Goal: Task Accomplishment & Management: Complete application form

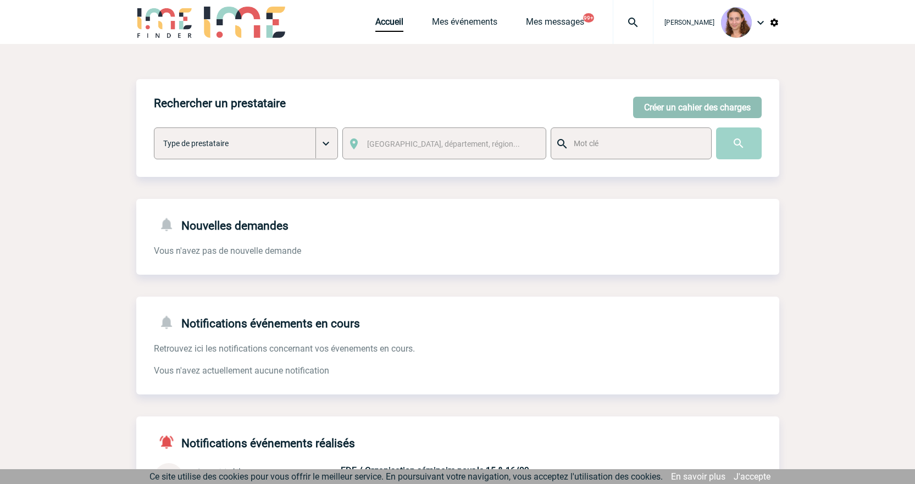
click at [720, 107] on button "Créer un cahier des charges" at bounding box center [697, 107] width 129 height 21
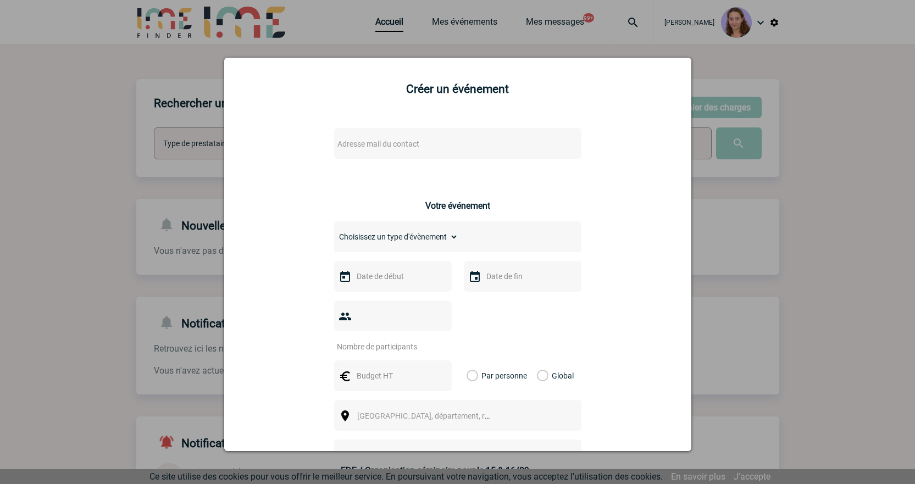
click at [363, 135] on div "Adresse mail du contact" at bounding box center [457, 143] width 247 height 31
click at [370, 141] on span "Adresse mail du contact" at bounding box center [378, 144] width 82 height 9
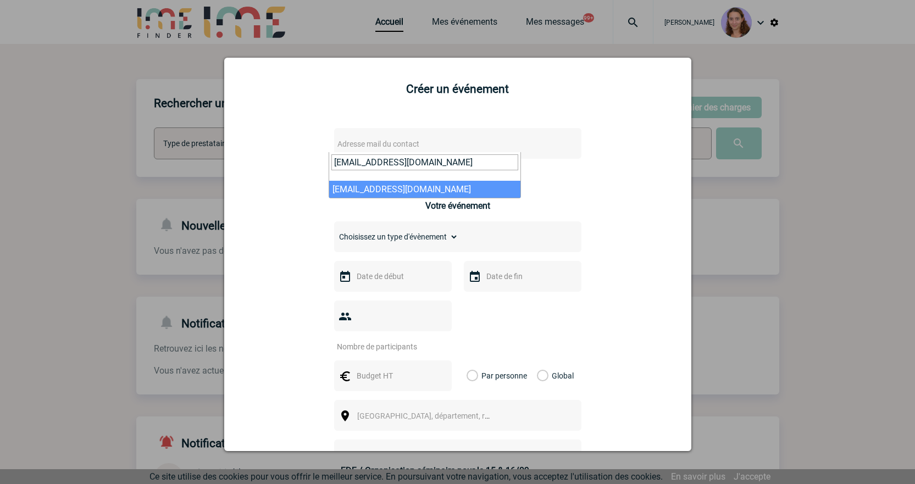
type input "CWANTIEZ@bouyguestelecom.fr"
select select "105715"
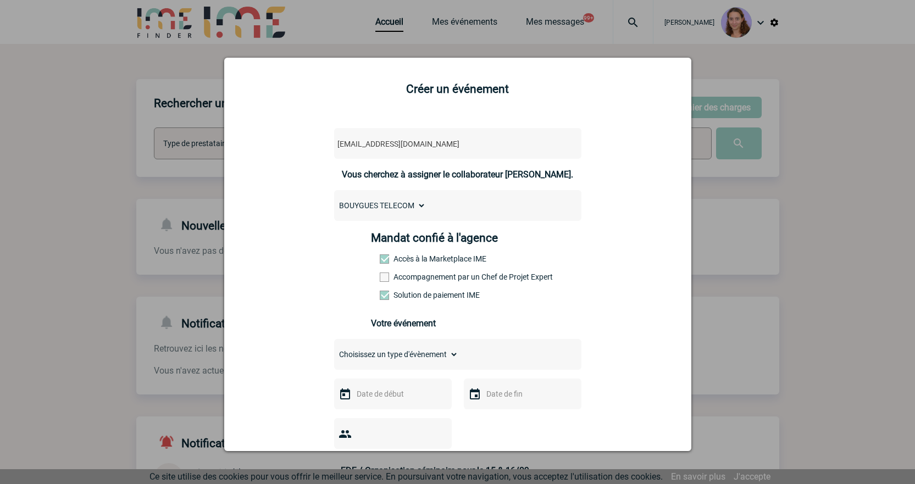
scroll to position [165, 0]
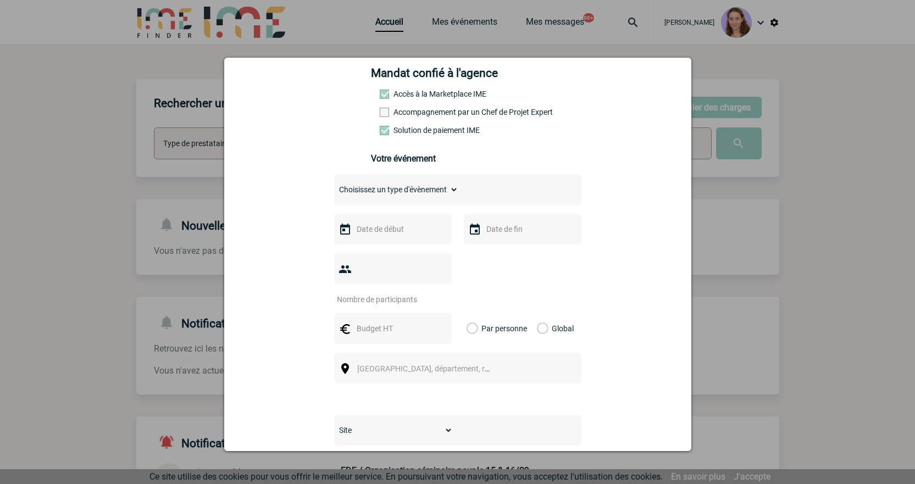
click at [386, 232] on input "text" at bounding box center [392, 229] width 76 height 14
click at [490, 252] on span "Suivant" at bounding box center [492, 251] width 9 height 9
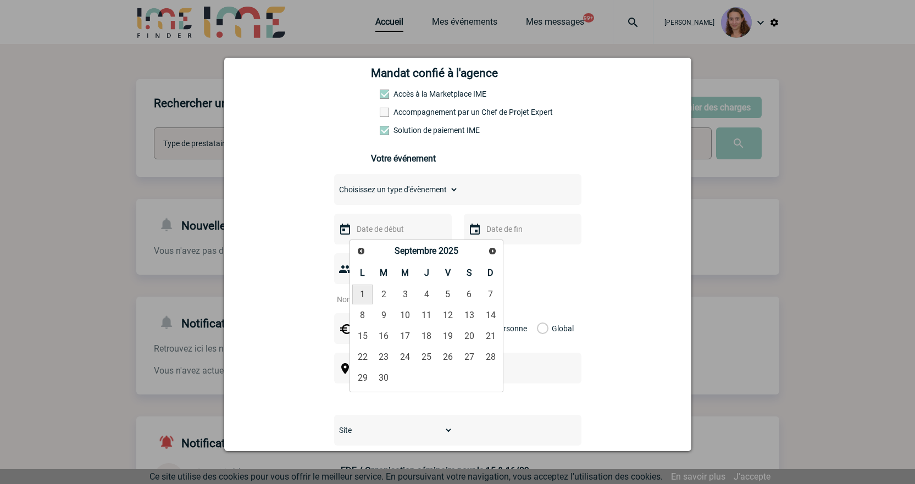
drag, startPoint x: 364, startPoint y: 291, endPoint x: 389, endPoint y: 209, distance: 85.0
click at [364, 290] on link "1" at bounding box center [362, 295] width 20 height 20
type input "01-09-2025"
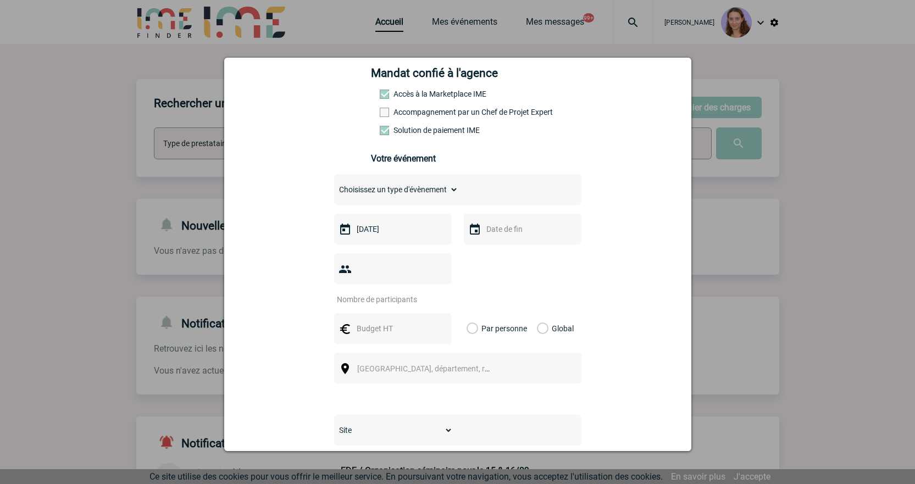
click at [378, 197] on select "Choisissez un type d'évènement Séminaire avec nuitée Séminaire sans nuitée Repa…" at bounding box center [396, 189] width 124 height 15
select select "5"
click at [334, 185] on select "Choisissez un type d'évènement Séminaire avec nuitée Séminaire sans nuitée Repa…" at bounding box center [396, 189] width 124 height 15
click at [373, 292] on input "number" at bounding box center [385, 299] width 103 height 14
type input "35"
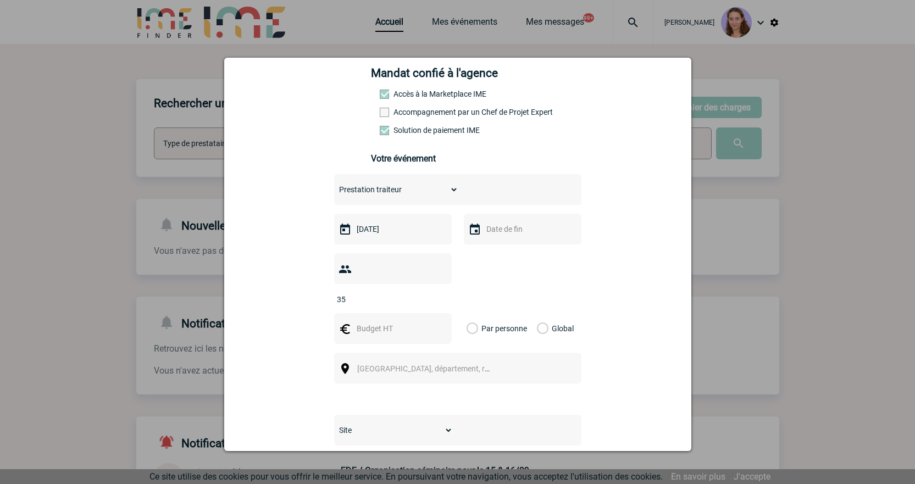
click at [370, 321] on input "text" at bounding box center [392, 328] width 76 height 14
click at [383, 321] on input "text" at bounding box center [392, 328] width 76 height 14
type input "400"
click at [540, 313] on label "Global" at bounding box center [540, 328] width 7 height 31
click at [0, 0] on input "Global" at bounding box center [0, 0] width 0 height 0
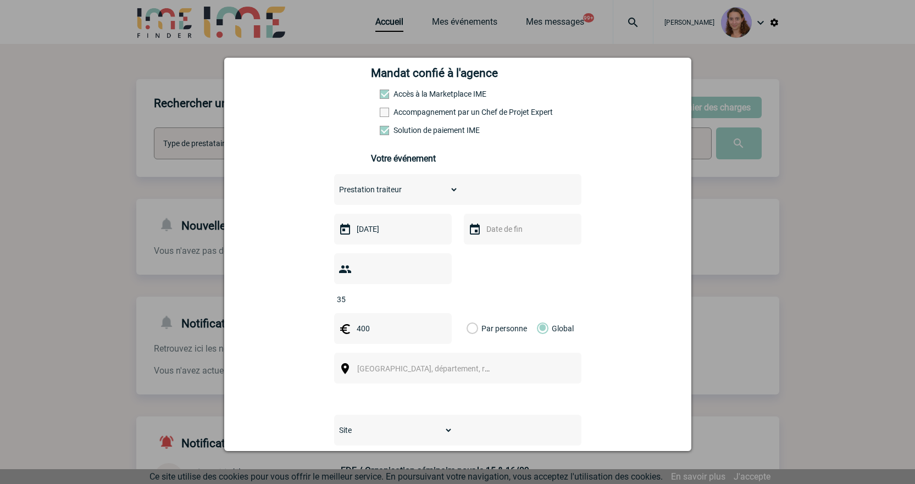
click at [443, 364] on span "Ville, département, région..." at bounding box center [433, 368] width 153 height 9
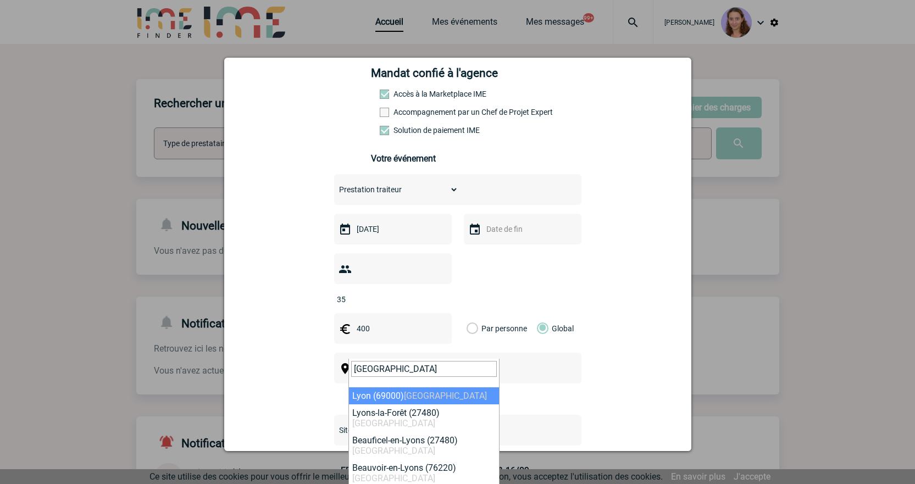
type input "Lyon"
select select "36544"
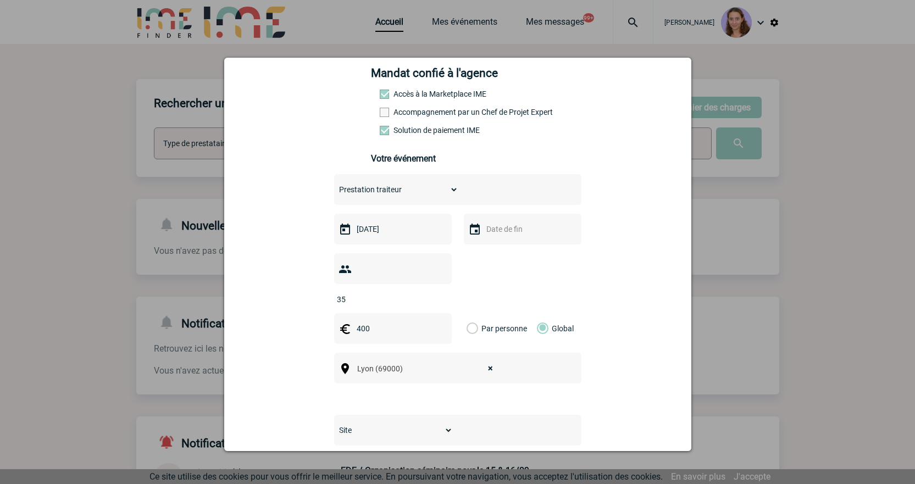
click at [385, 392] on div "Site SITE DE BOULOGNE-BILLANCOURT" at bounding box center [457, 414] width 247 height 62
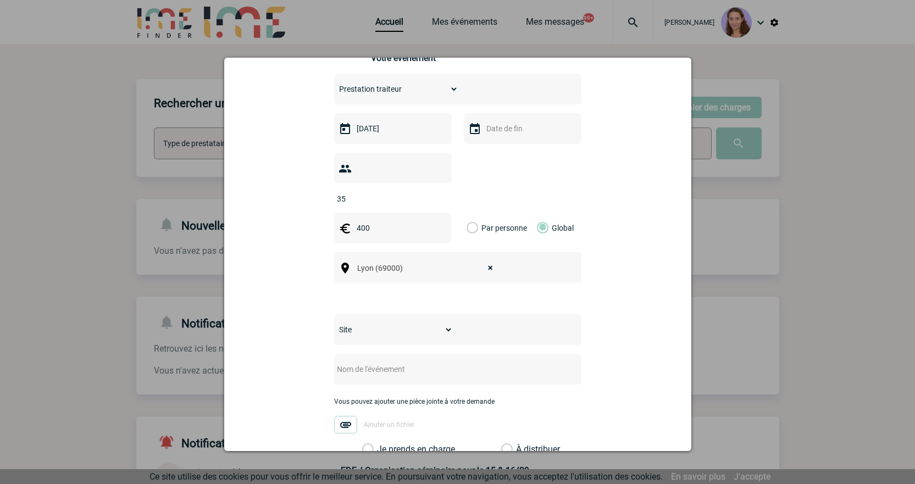
scroll to position [275, 0]
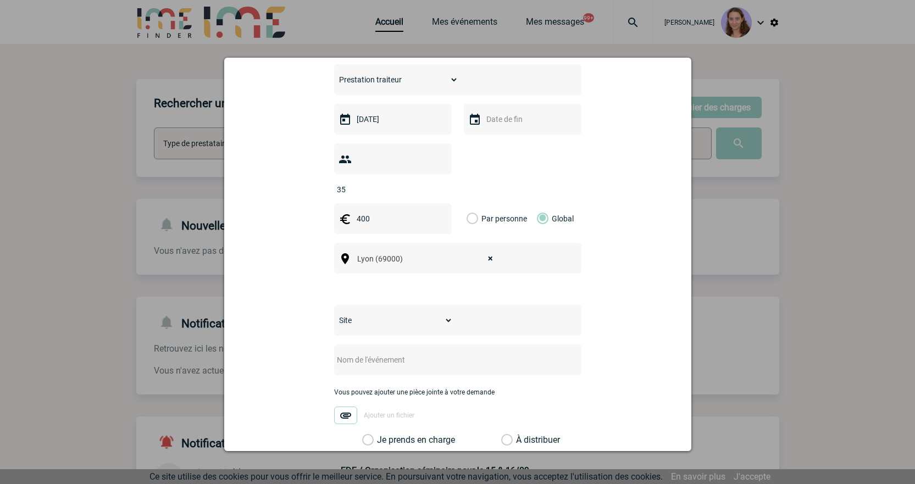
click at [343, 313] on select "Site SITE DE BOULOGNE-BILLANCOURT" at bounding box center [393, 320] width 119 height 15
select select "26"
click at [334, 313] on select "Site SITE DE BOULOGNE-BILLANCOURT" at bounding box center [393, 320] width 119 height 15
click at [352, 353] on input "text" at bounding box center [443, 360] width 218 height 14
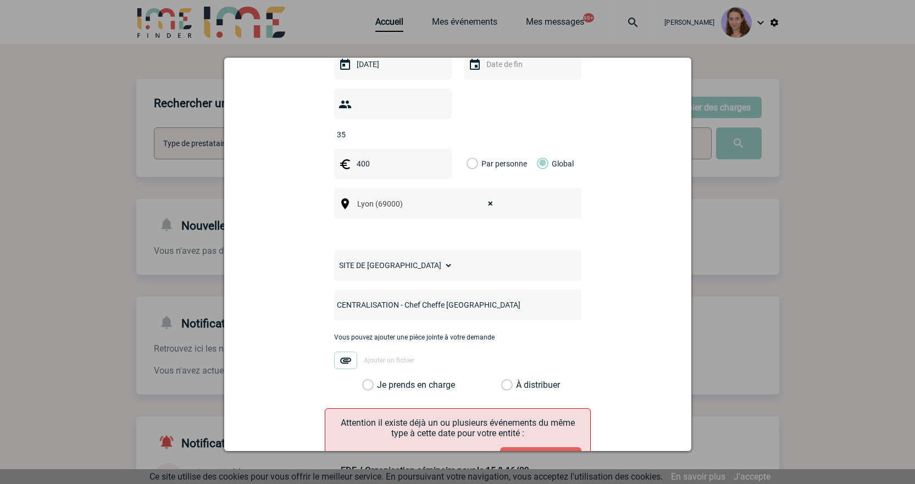
type input "CENTRALISATION - Chef Cheffe Lyon"
click at [504, 380] on label "À distribuer" at bounding box center [507, 385] width 12 height 11
click at [0, 0] on input "À distribuer" at bounding box center [0, 0] width 0 height 0
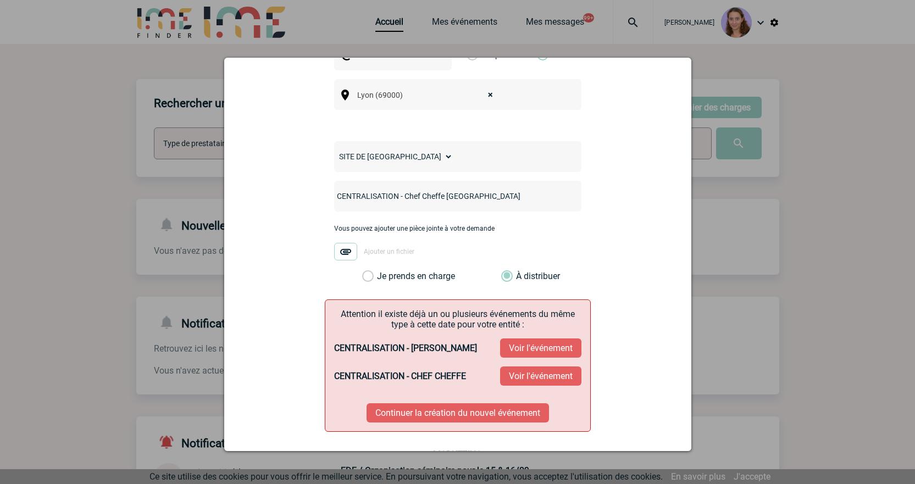
scroll to position [439, 0]
click at [503, 402] on button "Continuer la création du nouvel événement" at bounding box center [457, 411] width 182 height 19
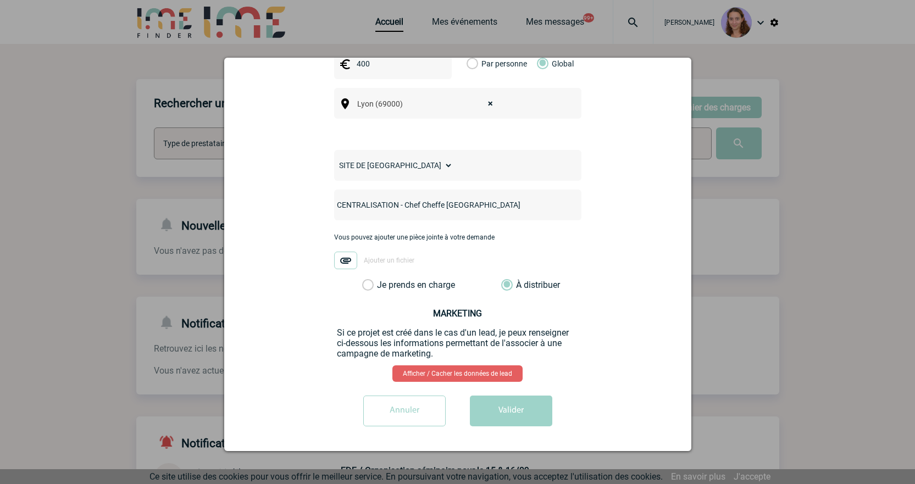
scroll to position [412, 0]
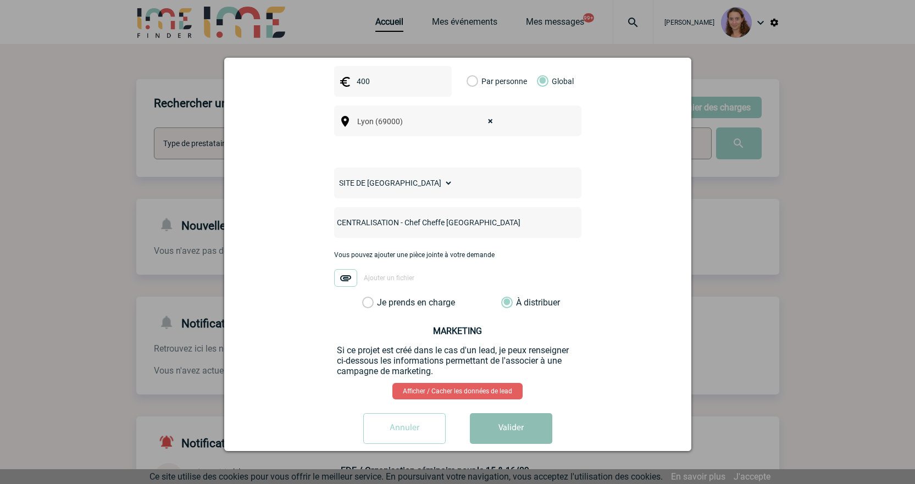
click at [493, 413] on button "Valider" at bounding box center [511, 428] width 82 height 31
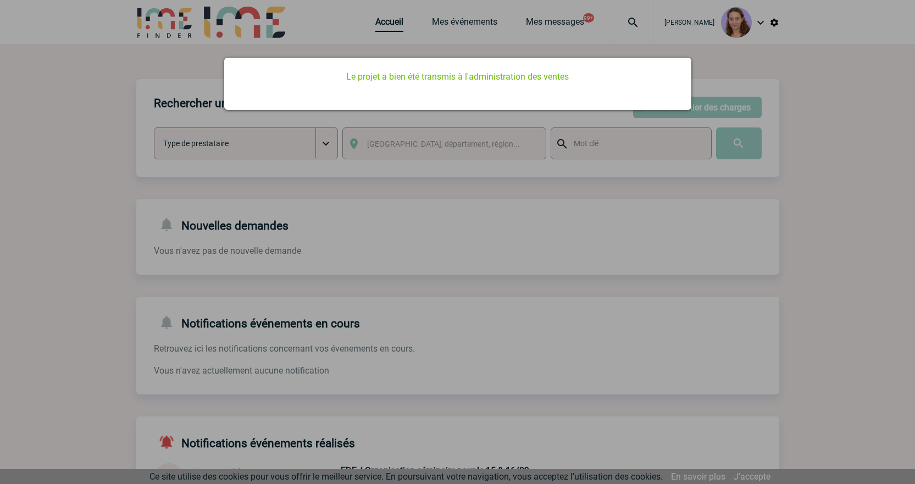
scroll to position [0, 0]
click at [252, 221] on div at bounding box center [457, 242] width 915 height 484
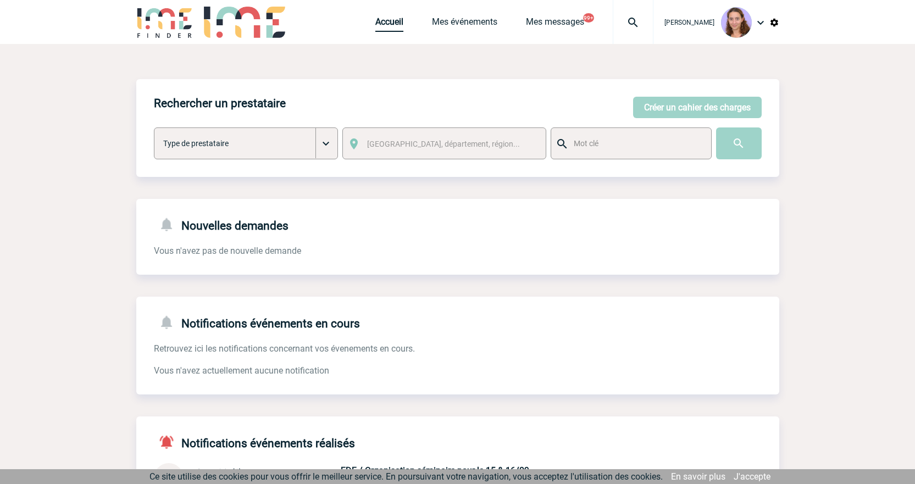
click at [387, 23] on link "Accueil" at bounding box center [389, 23] width 28 height 15
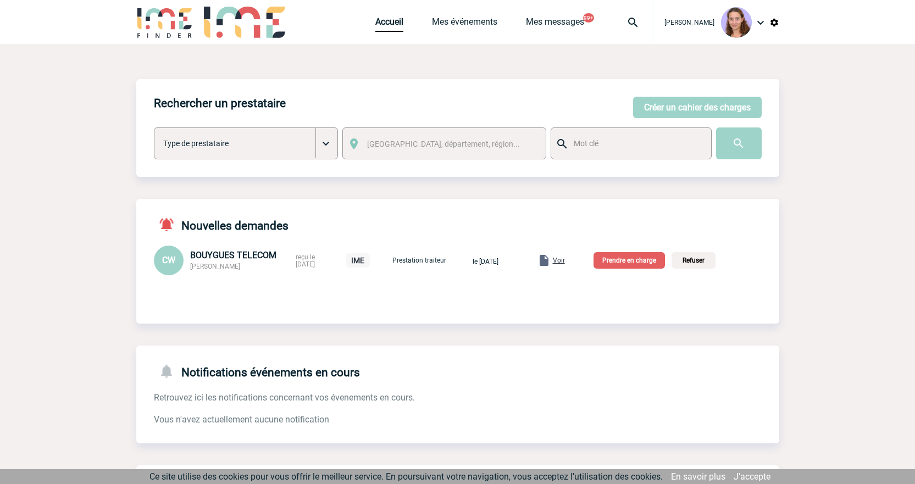
click at [565, 258] on span "Voir" at bounding box center [559, 261] width 12 height 8
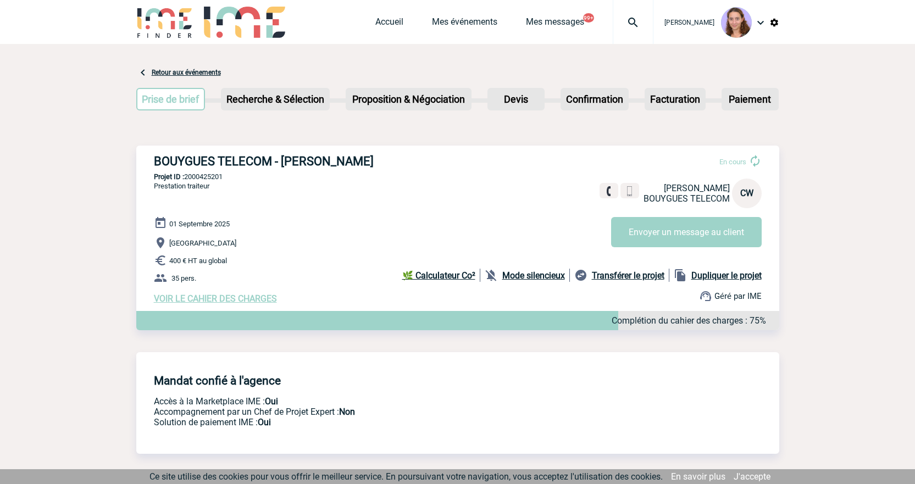
click at [212, 164] on h3 "BOUYGUES TELECOM - Candice WANTIEZ" at bounding box center [319, 161] width 330 height 14
click at [216, 174] on p "Projet ID : 2000425201" at bounding box center [457, 176] width 643 height 8
copy p "2000425201"
click at [378, 25] on link "Accueil" at bounding box center [389, 23] width 28 height 15
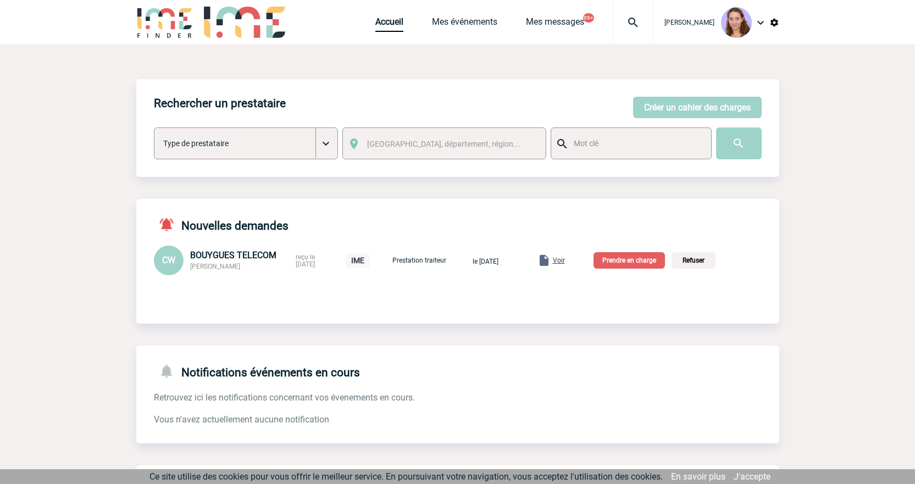
drag, startPoint x: 775, startPoint y: 281, endPoint x: 738, endPoint y: 288, distance: 37.4
click at [775, 281] on div "Nouvelles demandes CW BOUYGUES TELECOM Candice WANTIEZ reçu le 22-08-2025 IME P…" at bounding box center [457, 252] width 643 height 107
click at [621, 258] on p "Prendre en charge" at bounding box center [628, 260] width 71 height 16
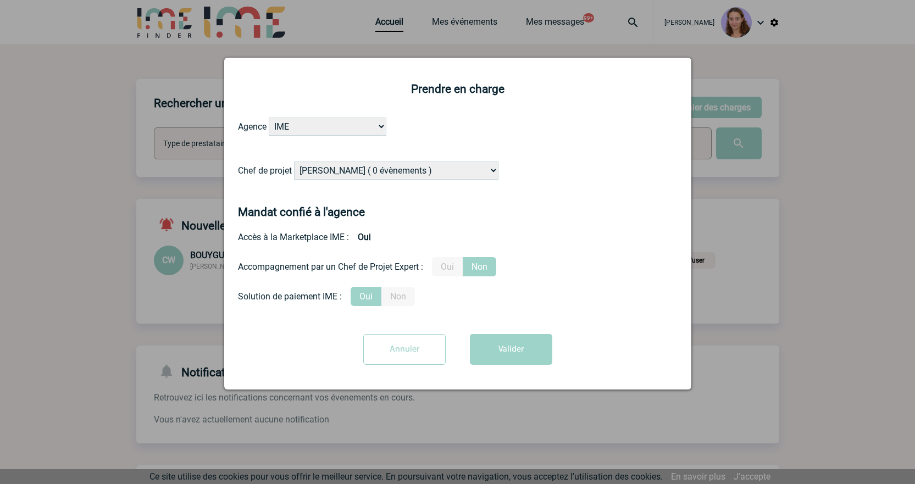
click at [338, 168] on select "Alizée VERLAGUET ( 0 évènements ) Anne GIRAUD ( 1196 évènements ) Anne-François…" at bounding box center [396, 171] width 204 height 18
select select "131347"
click at [294, 162] on select "Alizée VERLAGUET ( 0 évènements ) Anne GIRAUD ( 1196 évènements ) Anne-François…" at bounding box center [396, 171] width 204 height 18
click at [489, 352] on button "Valider" at bounding box center [511, 349] width 82 height 31
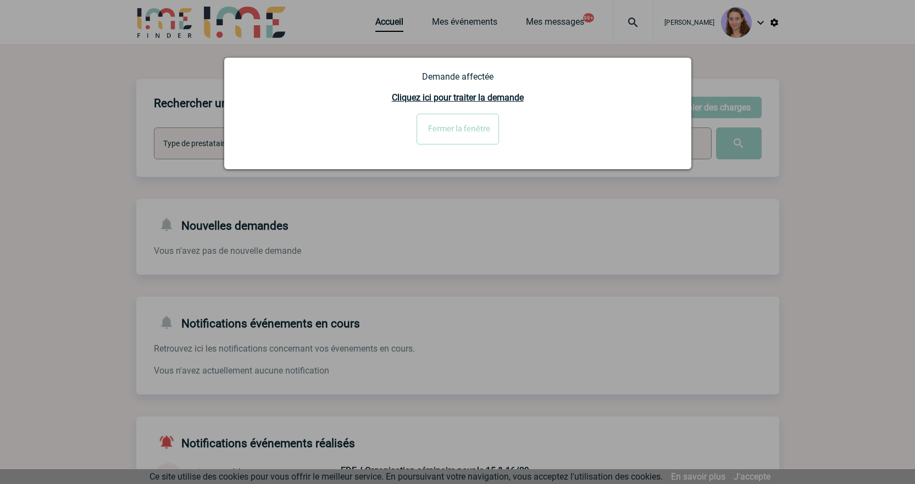
drag, startPoint x: 419, startPoint y: 248, endPoint x: 456, endPoint y: 279, distance: 48.8
click at [419, 248] on div at bounding box center [457, 242] width 915 height 484
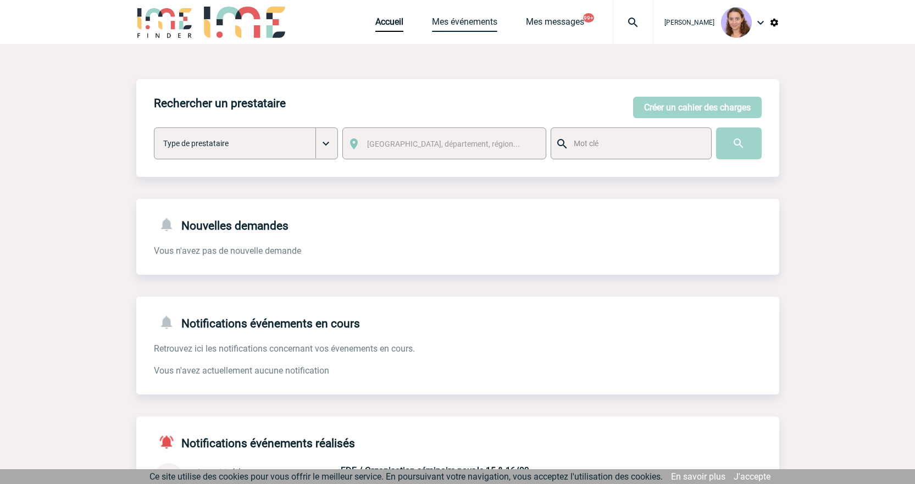
click at [450, 17] on link "Mes événements" at bounding box center [464, 23] width 65 height 15
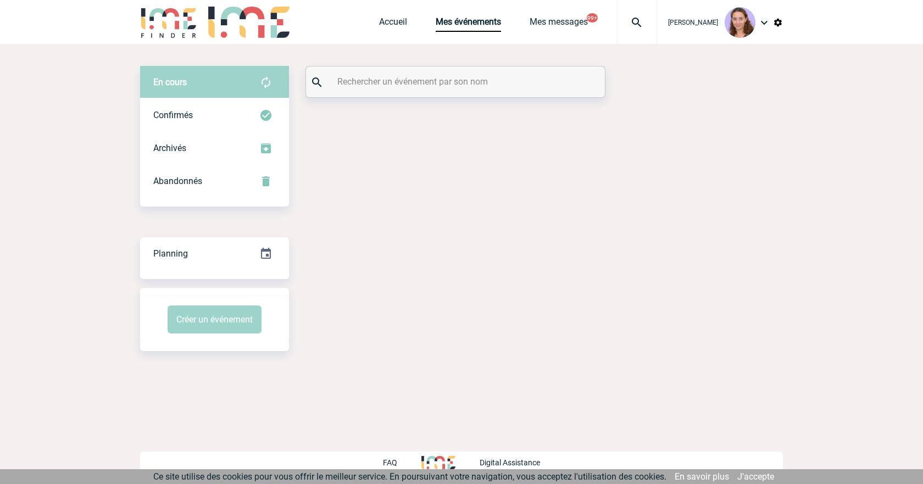
click at [435, 75] on input "text" at bounding box center [457, 82] width 244 height 16
paste input "HUERGA"
click at [435, 75] on input "HUERGA" at bounding box center [457, 82] width 244 height 16
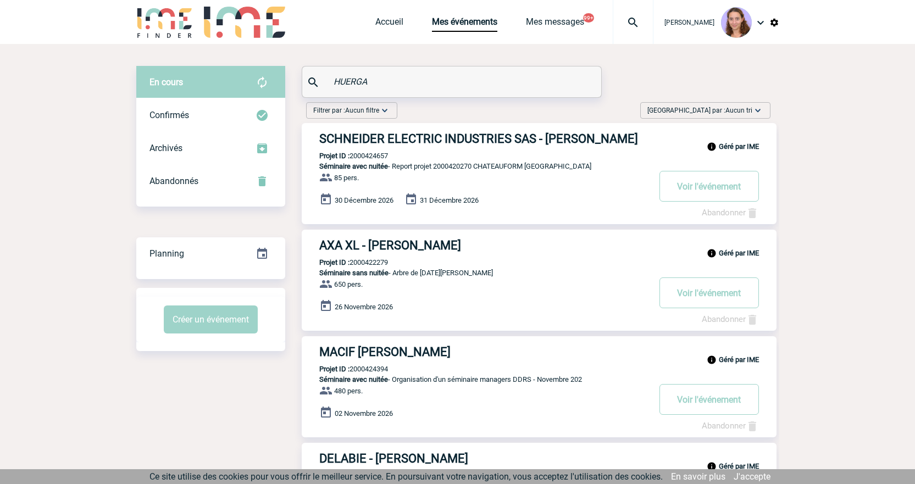
type input "HUERGA"
click at [231, 95] on div "En cours" at bounding box center [210, 82] width 149 height 33
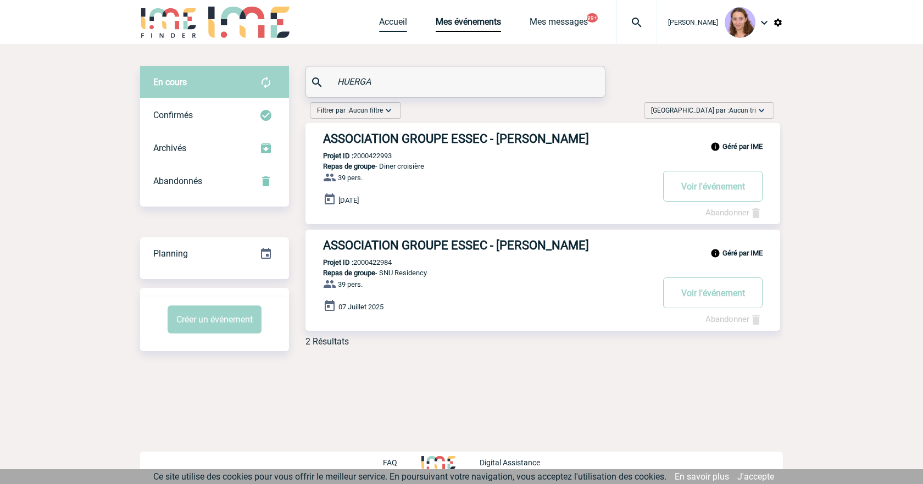
click at [387, 24] on link "Accueil" at bounding box center [393, 23] width 28 height 15
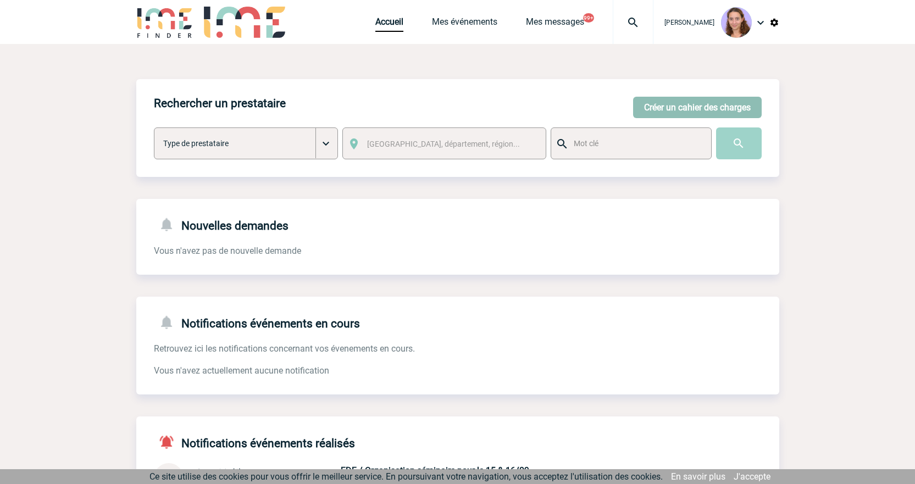
click at [712, 105] on button "Créer un cahier des charges" at bounding box center [697, 107] width 129 height 21
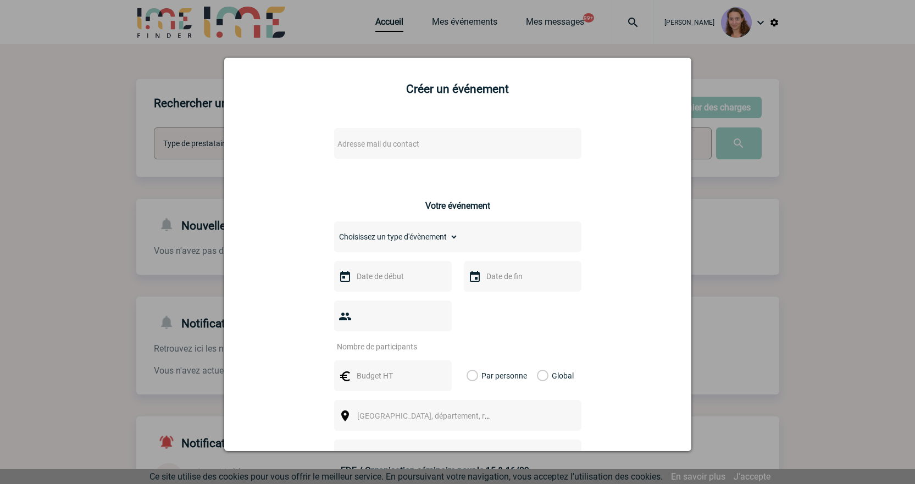
click at [350, 148] on span "Adresse mail du contact" at bounding box center [378, 144] width 82 height 9
drag, startPoint x: 416, startPoint y: 163, endPoint x: 259, endPoint y: 152, distance: 158.0
click at [249, 152] on body "Claudia MILAZZO Accueil Mes événements 99+ 99+" at bounding box center [457, 340] width 915 height 680
click at [476, 162] on input "b00815627@essec.edu>" at bounding box center [424, 162] width 187 height 16
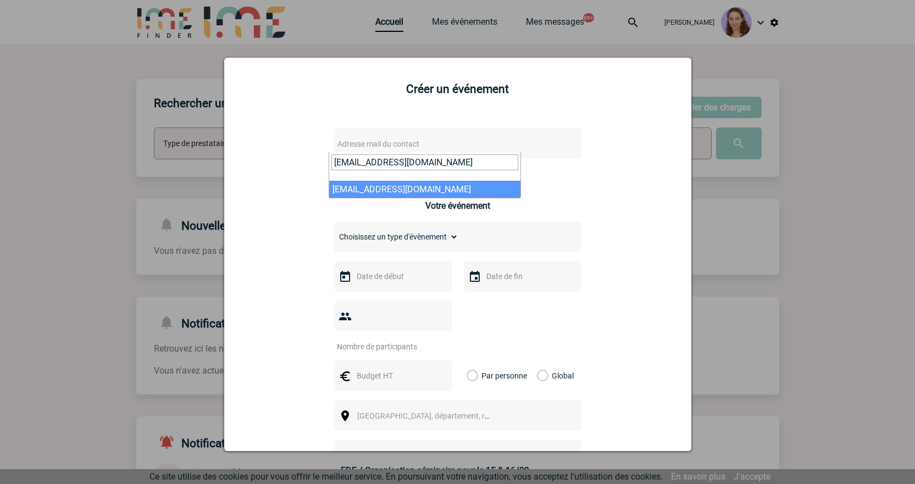
type input "b00815627@essec.edu"
select select "131762"
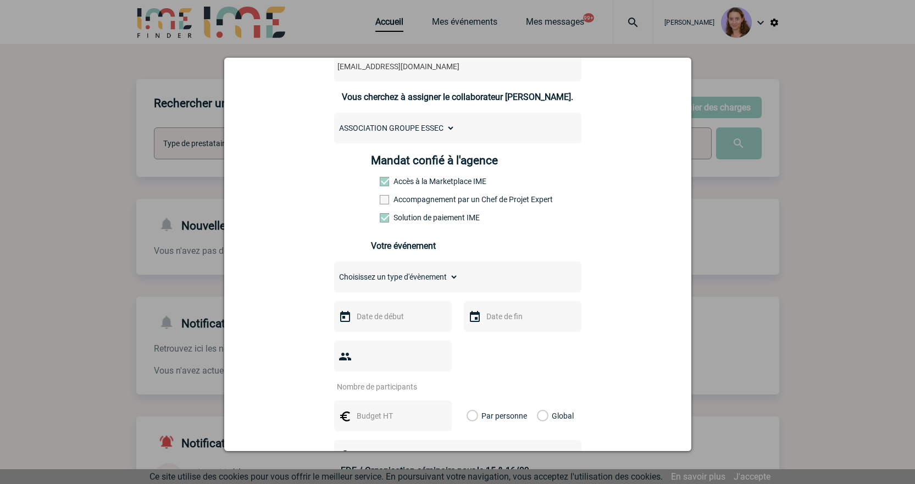
scroll to position [165, 0]
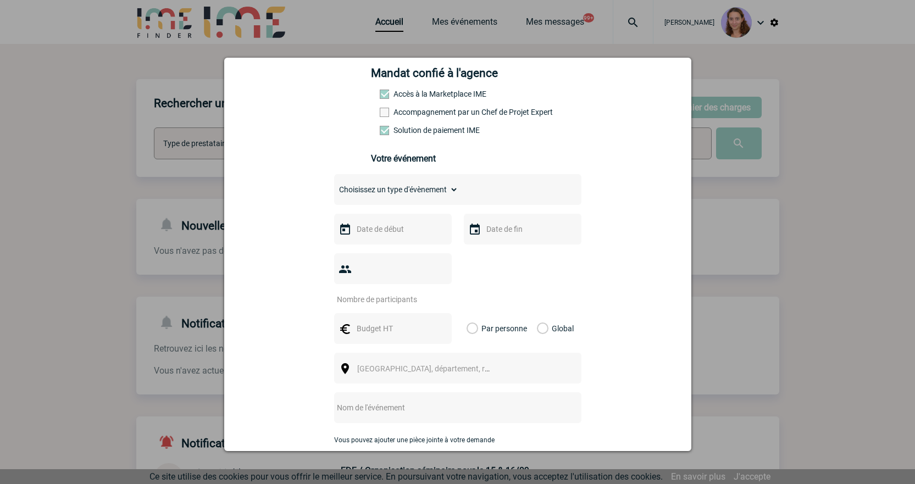
click at [411, 193] on select "Choisissez un type d'évènement Séminaire avec nuitée Séminaire sans nuitée Repa…" at bounding box center [396, 189] width 124 height 15
click at [349, 197] on select "Choisissez un type d'évènement Séminaire avec nuitée Séminaire sans nuitée Repa…" at bounding box center [396, 189] width 124 height 15
select select "3"
click at [334, 185] on select "Choisissez un type d'évènement Séminaire avec nuitée Séminaire sans nuitée Repa…" at bounding box center [396, 189] width 124 height 15
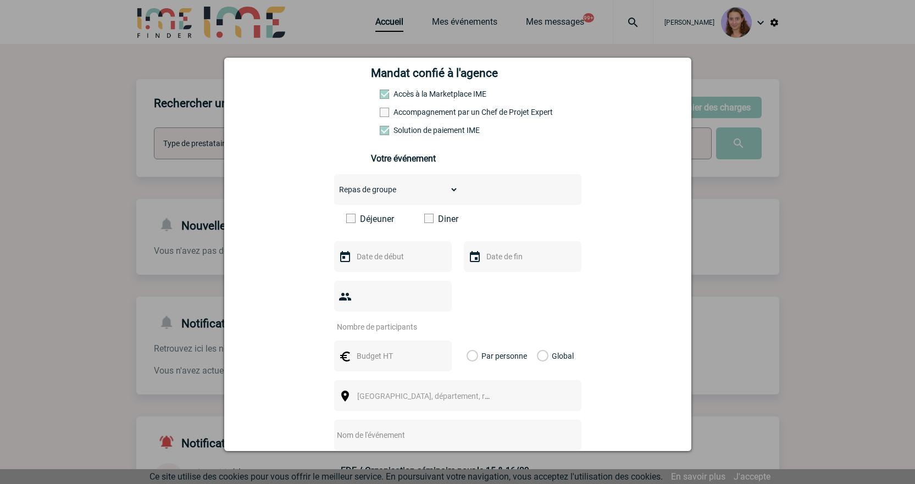
click at [369, 215] on div "Choisissez un type d'évènement Séminaire avec nuitée Séminaire sans nuitée Repa…" at bounding box center [457, 347] width 247 height 347
click at [426, 219] on span at bounding box center [428, 218] width 9 height 9
click at [0, 0] on input "Diner" at bounding box center [0, 0] width 0 height 0
click at [363, 264] on input "text" at bounding box center [392, 256] width 76 height 14
click at [493, 275] on span "Suivant" at bounding box center [492, 278] width 9 height 9
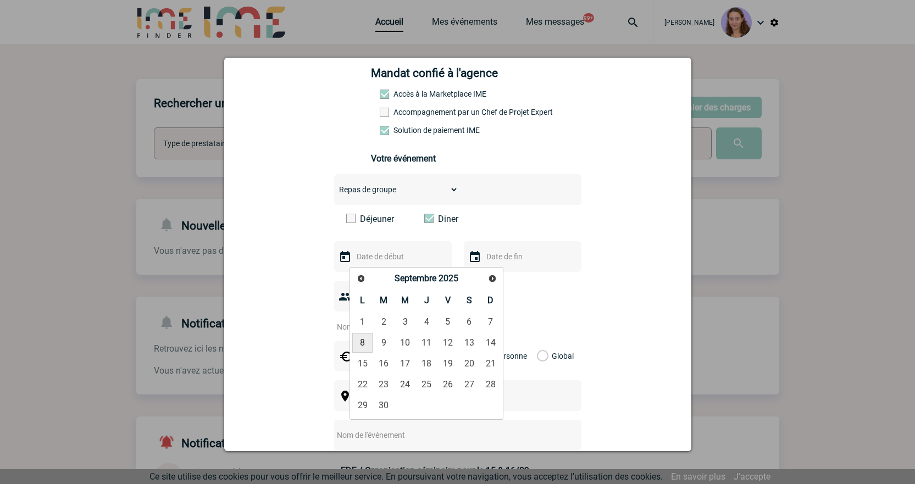
click at [367, 347] on link "8" at bounding box center [362, 343] width 20 height 20
type input "08-09-2025"
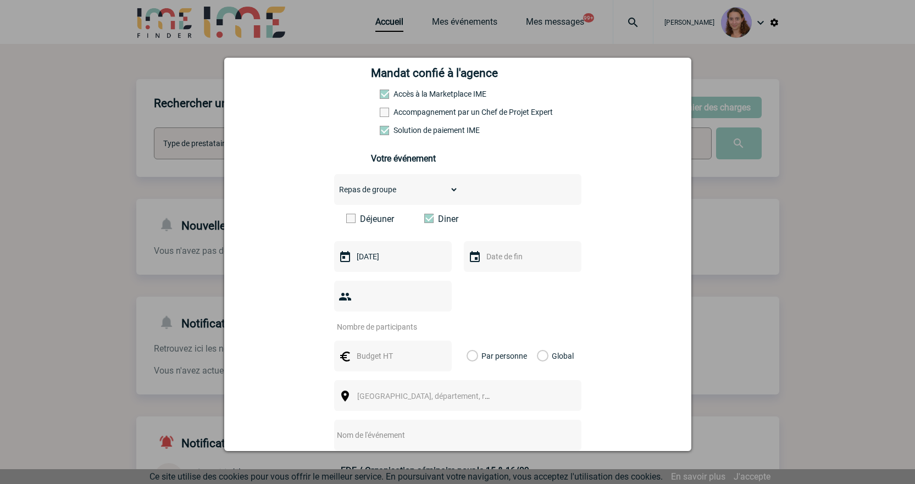
click at [380, 320] on input "number" at bounding box center [385, 327] width 103 height 14
type input "32"
click at [383, 349] on input "text" at bounding box center [392, 356] width 76 height 14
type input "3200"
click at [537, 341] on label "Global" at bounding box center [540, 356] width 7 height 31
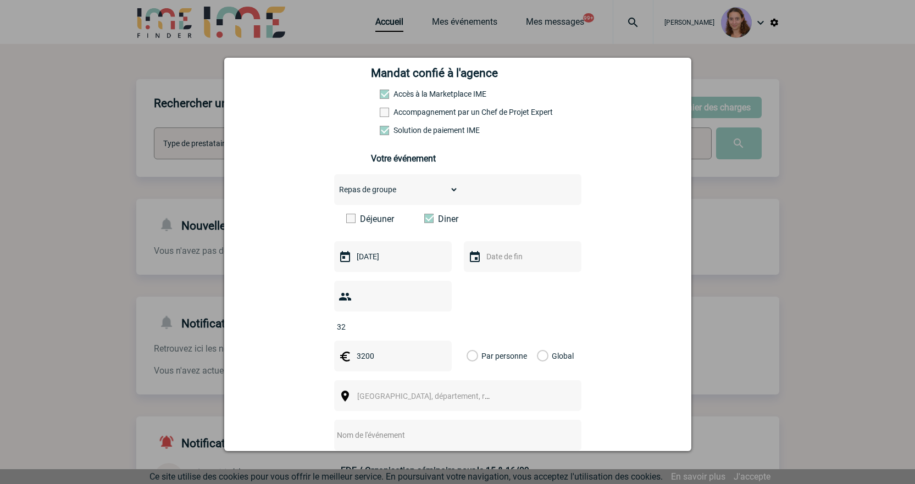
click at [0, 0] on input "Global" at bounding box center [0, 0] width 0 height 0
click at [476, 388] on span "Ville, département, région..." at bounding box center [428, 395] width 151 height 15
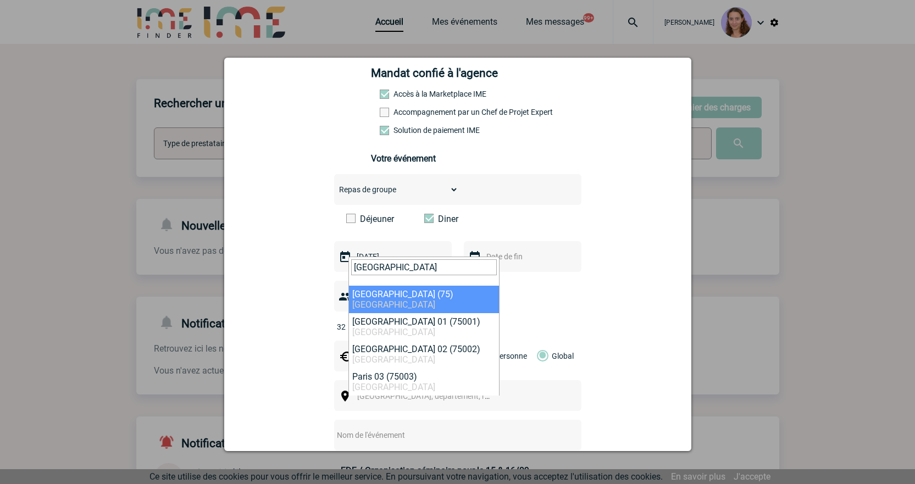
type input "Paris"
select select "3"
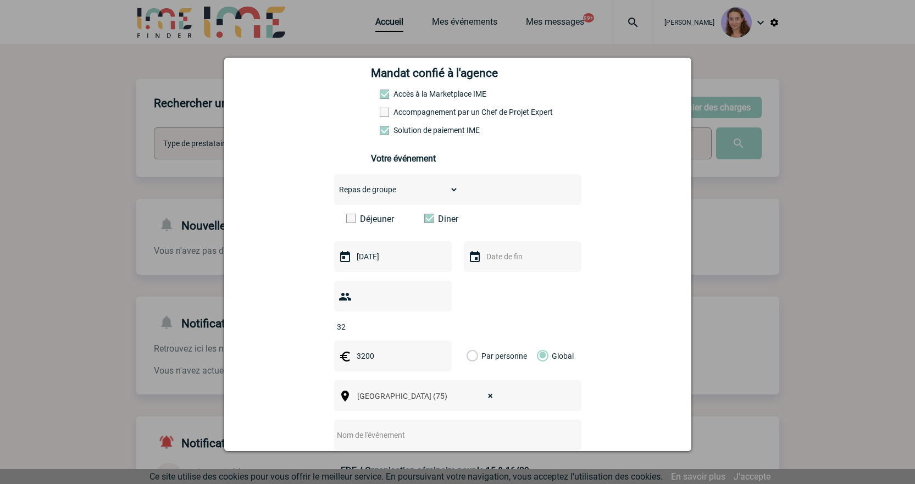
scroll to position [275, 0]
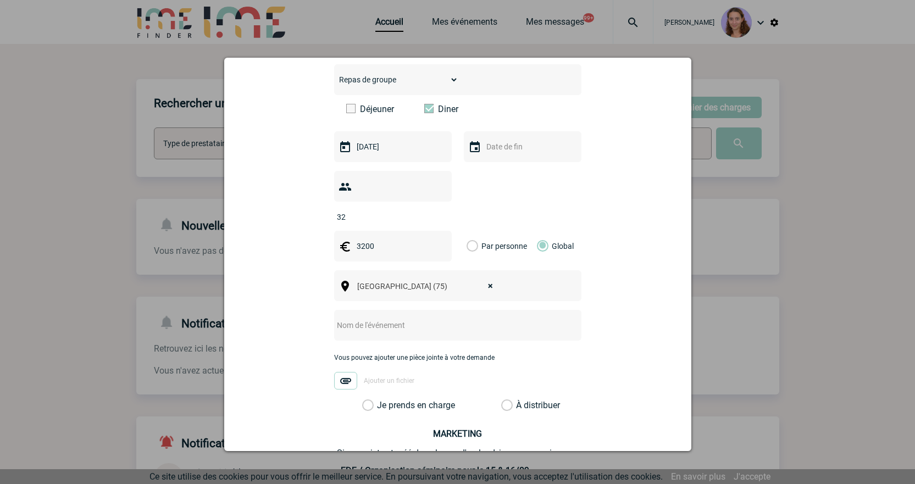
click at [356, 318] on input "text" at bounding box center [443, 325] width 218 height 14
type input "Diner sur la seine"
click at [502, 400] on label "À distribuer" at bounding box center [507, 405] width 12 height 11
click at [0, 0] on input "À distribuer" at bounding box center [0, 0] width 0 height 0
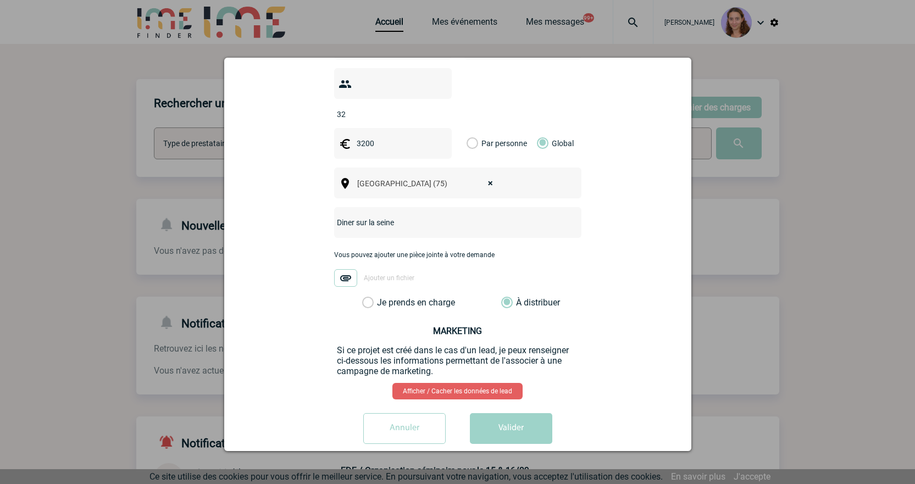
click at [510, 394] on div "b00815627@essec.edu b00815627@essec.edu Vous cherchez à assigner le collaborate…" at bounding box center [457, 96] width 439 height 712
click at [517, 413] on button "Valider" at bounding box center [511, 428] width 82 height 31
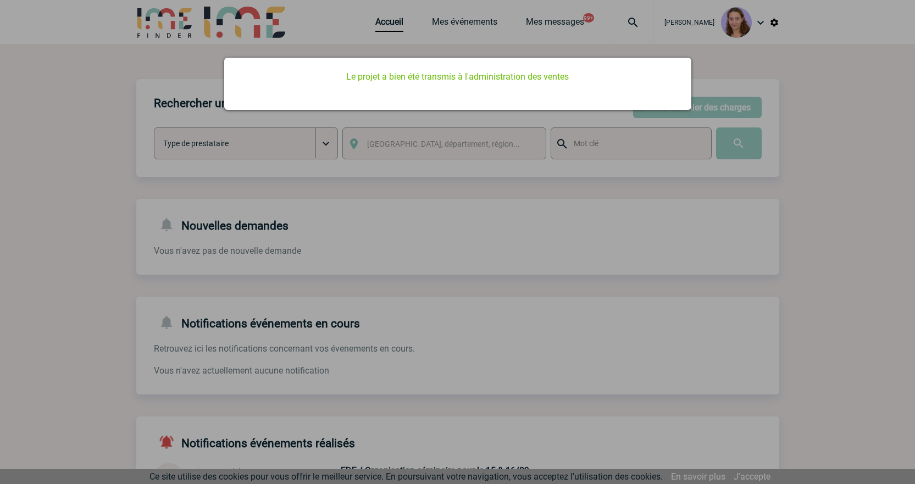
scroll to position [0, 0]
click at [220, 162] on div at bounding box center [457, 242] width 915 height 484
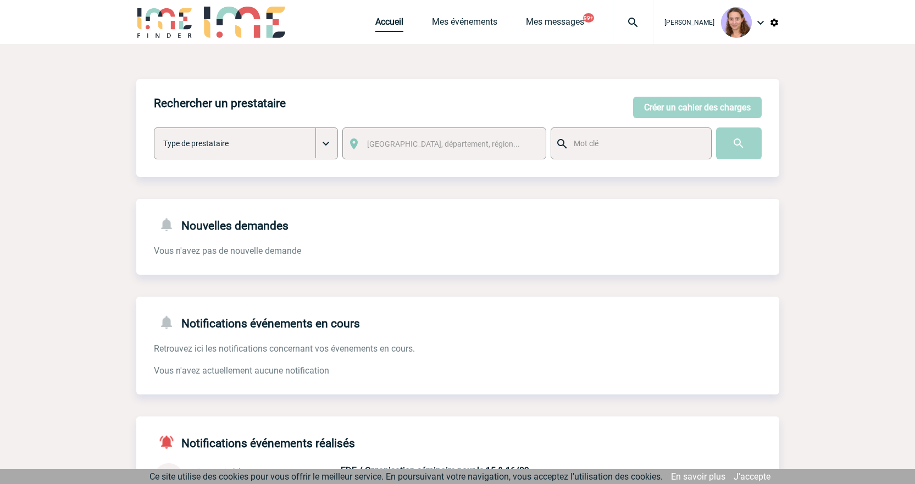
click at [383, 25] on link "Accueil" at bounding box center [389, 23] width 28 height 15
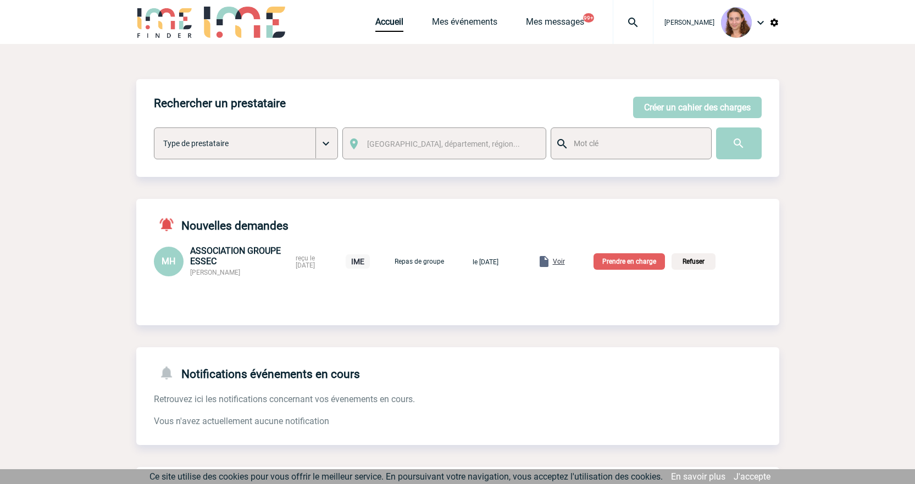
click at [565, 264] on span "Voir" at bounding box center [559, 262] width 12 height 8
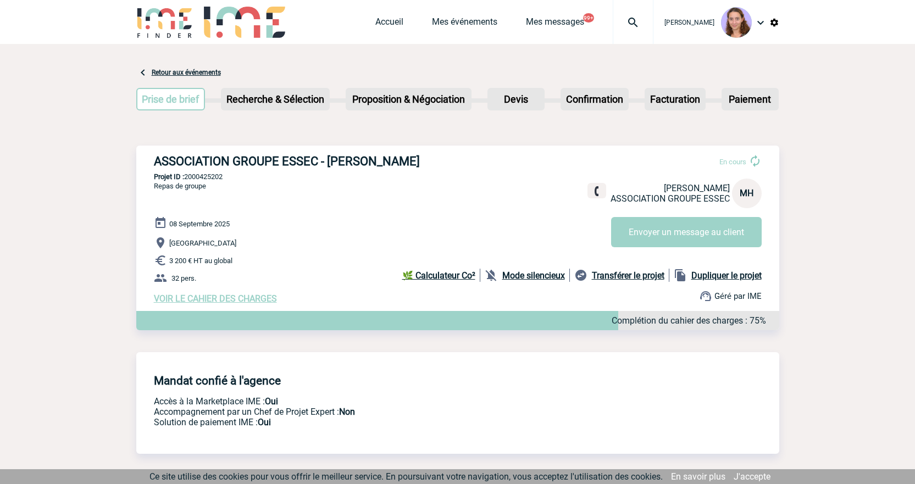
click at [202, 182] on div "ASSOCIATION GROUPE ESSEC - [PERSON_NAME] En cours [PERSON_NAME] ASSOCIATION GRO…" at bounding box center [457, 229] width 643 height 167
click at [202, 178] on p "Projet ID : 2000425202" at bounding box center [457, 176] width 643 height 8
copy p "2000425202"
click at [383, 22] on link "Accueil" at bounding box center [389, 23] width 28 height 15
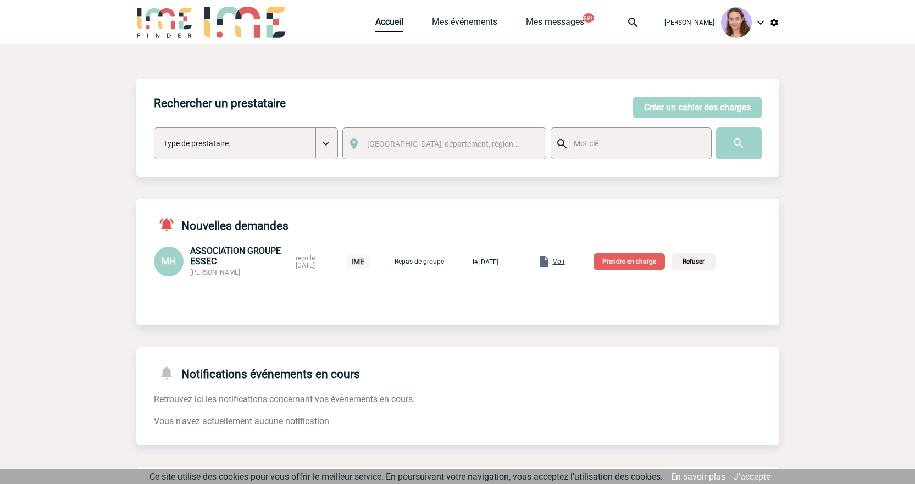
click at [625, 268] on p "Prendre en charge" at bounding box center [628, 261] width 71 height 16
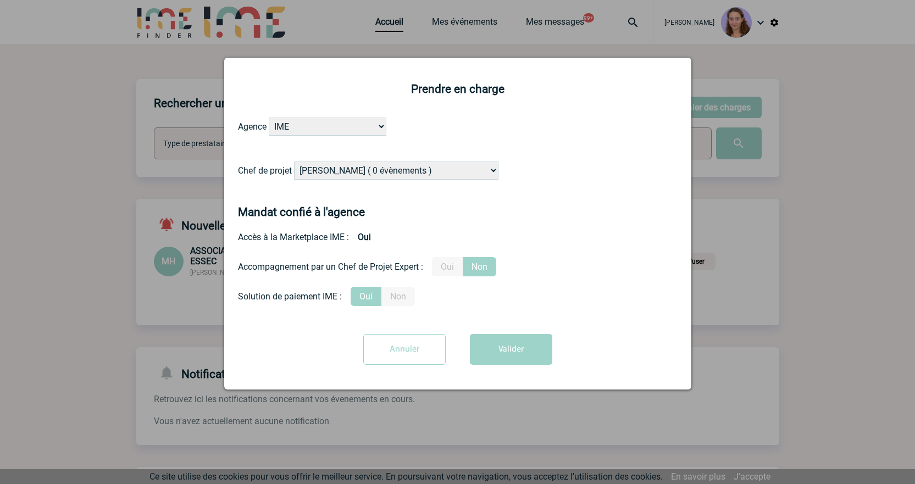
click at [325, 177] on select "Alizée VERLAGUET ( 0 évènements ) Anne GIRAUD ( 1196 évènements ) Anne-François…" at bounding box center [396, 171] width 204 height 18
select select "131347"
click at [294, 162] on select "Alizée VERLAGUET ( 0 évènements ) Anne GIRAUD ( 1196 évènements ) Anne-François…" at bounding box center [396, 171] width 204 height 18
click at [532, 353] on button "Valider" at bounding box center [511, 349] width 82 height 31
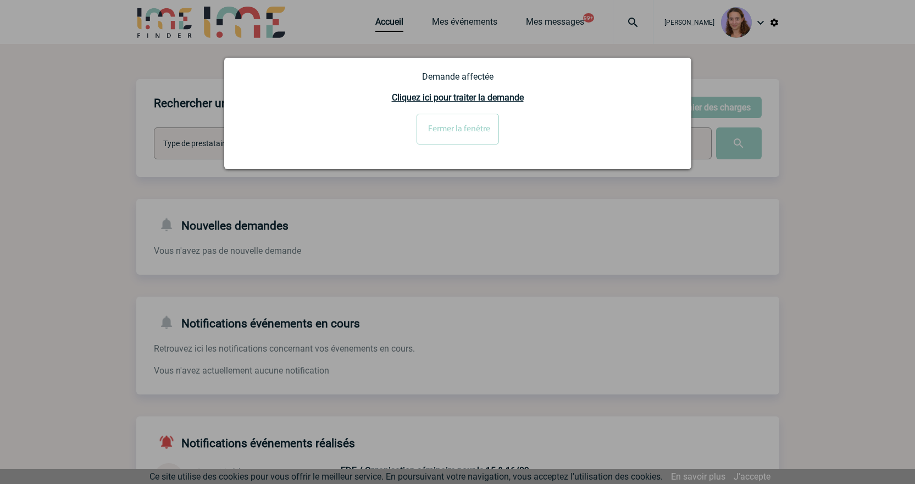
click at [450, 130] on input "Fermer la fenêtre" at bounding box center [457, 129] width 82 height 31
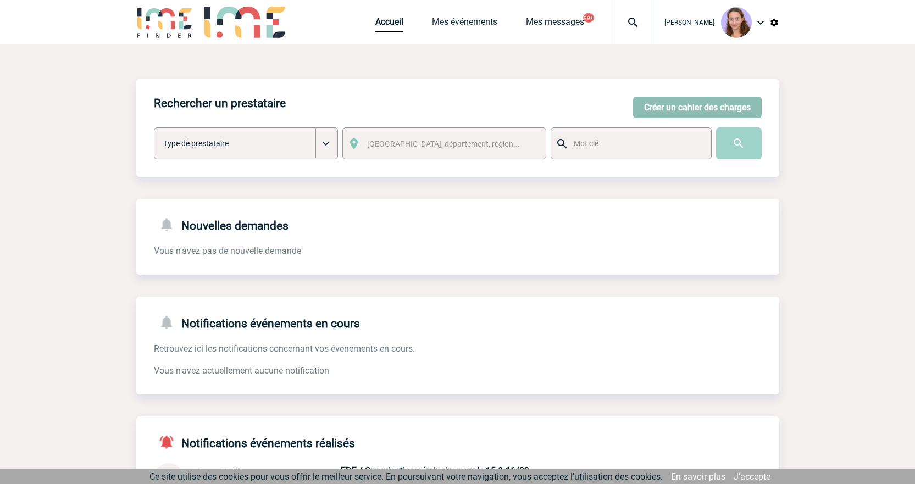
click at [694, 106] on button "Créer un cahier des charges" at bounding box center [697, 107] width 129 height 21
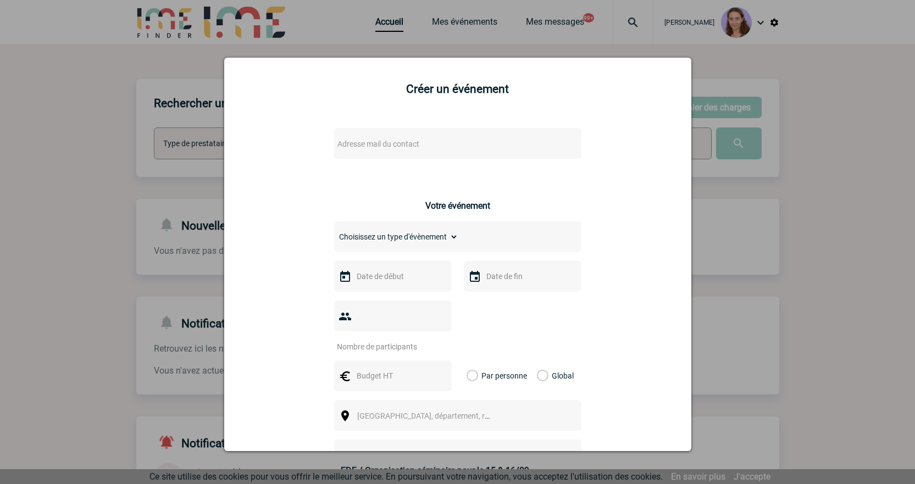
click at [381, 135] on div "Adresse mail du contact" at bounding box center [457, 143] width 247 height 31
click at [379, 140] on span "Adresse mail du contact" at bounding box center [378, 144] width 82 height 9
drag, startPoint x: 392, startPoint y: 166, endPoint x: 303, endPoint y: 155, distance: 89.6
click at [303, 155] on body "Claudia MILAZZO Accueil Mes événements 99+ 99+" at bounding box center [457, 340] width 915 height 680
click at [462, 159] on input "pauline.valet@amplifon.com>" at bounding box center [424, 162] width 187 height 16
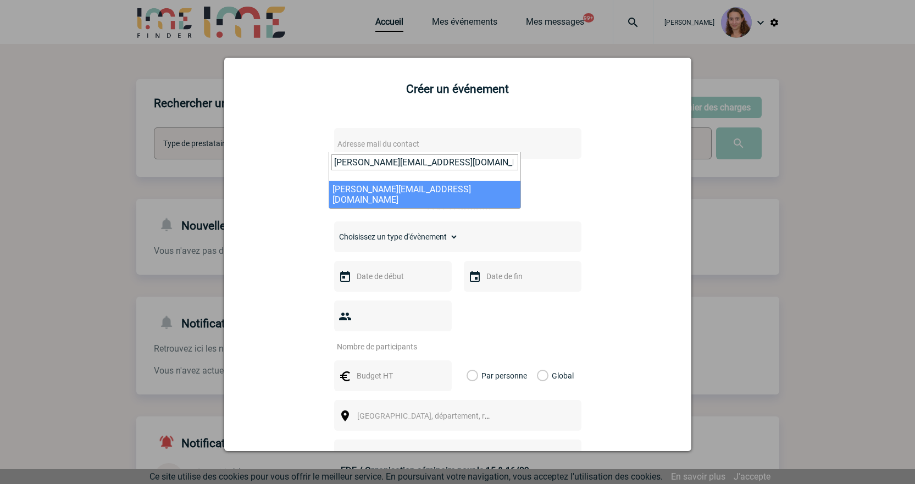
type input "pauline.valet@amplifon.com"
select select "130377"
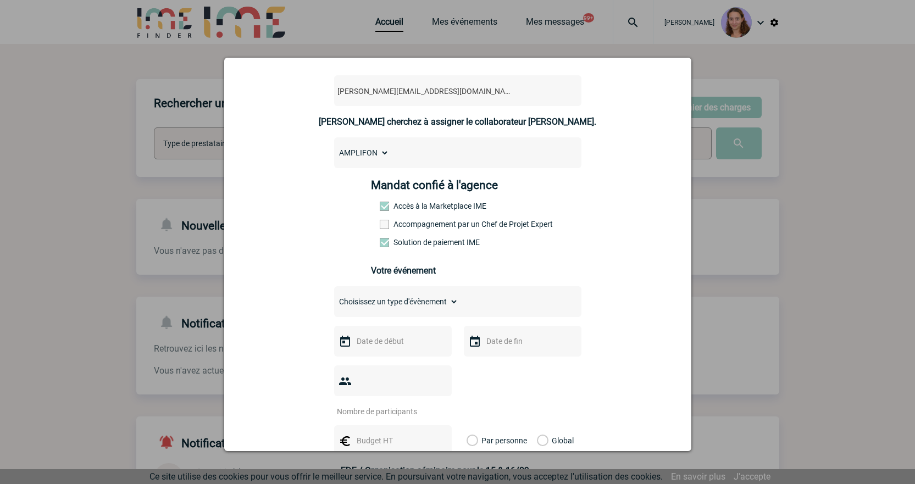
scroll to position [165, 0]
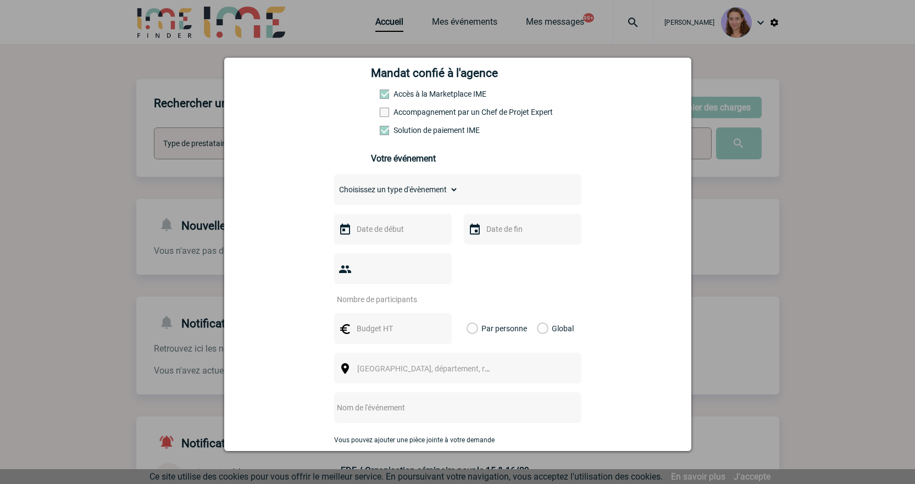
click at [407, 203] on div "Choisissez un type d'évènement Séminaire avec nuitée Séminaire sans nuitée Repa…" at bounding box center [457, 189] width 247 height 31
click at [400, 197] on select "Choisissez un type d'évènement Séminaire avec nuitée Séminaire sans nuitée Repa…" at bounding box center [396, 189] width 124 height 15
select select "1"
click at [334, 185] on select "Choisissez un type d'évènement Séminaire avec nuitée Séminaire sans nuitée Repa…" at bounding box center [396, 189] width 124 height 15
click at [419, 191] on select "Choisissez un type d'évènement Séminaire avec nuitée Séminaire sans nuitée Repa…" at bounding box center [396, 189] width 124 height 15
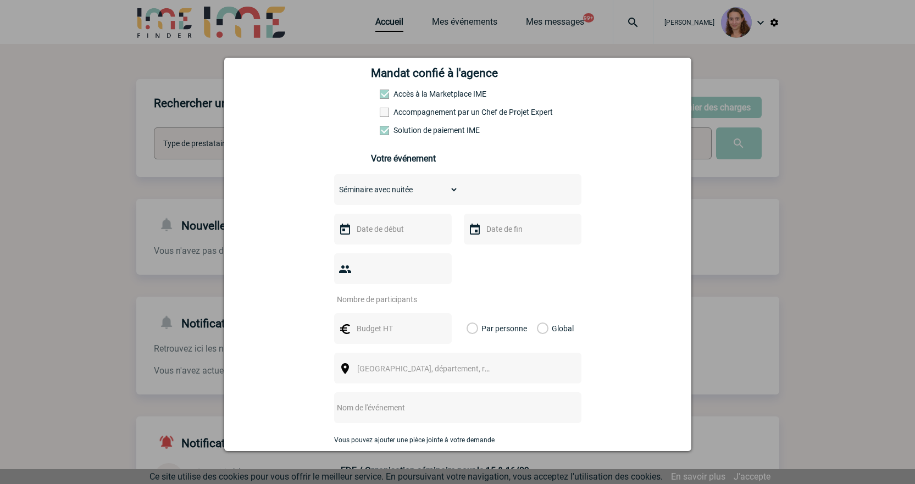
click at [419, 191] on select "Choisissez un type d'évènement Séminaire avec nuitée Séminaire sans nuitée Repa…" at bounding box center [396, 189] width 124 height 15
click at [405, 232] on input "text" at bounding box center [392, 229] width 76 height 14
click at [484, 251] on link "Suivant" at bounding box center [492, 251] width 16 height 16
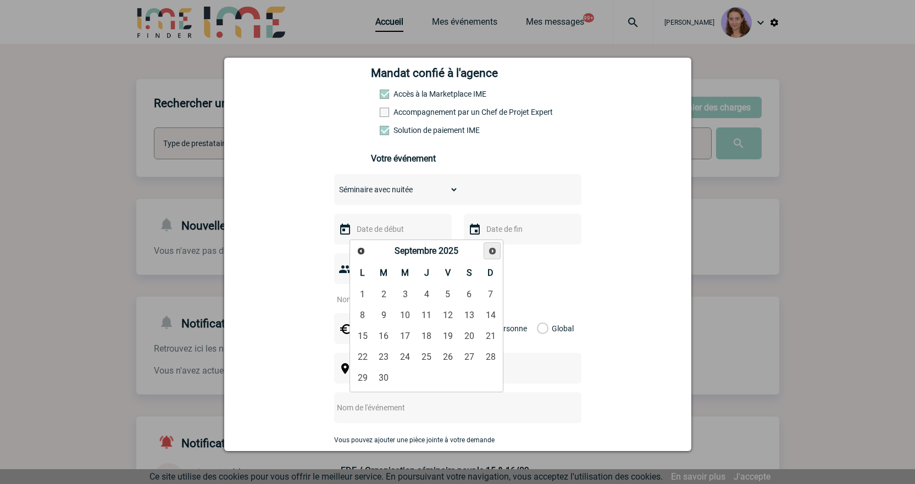
click at [486, 251] on link "Suivant" at bounding box center [491, 250] width 17 height 17
click at [452, 335] on link "13" at bounding box center [448, 336] width 20 height 20
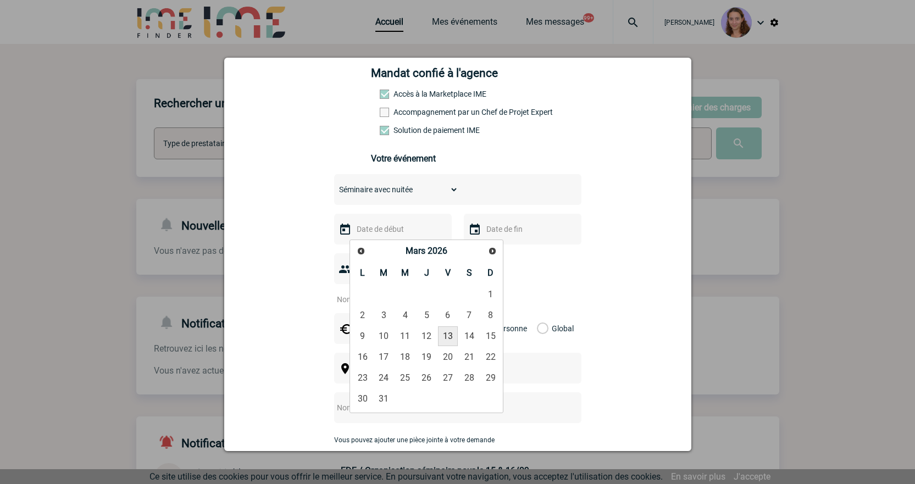
type input "13-03-2026"
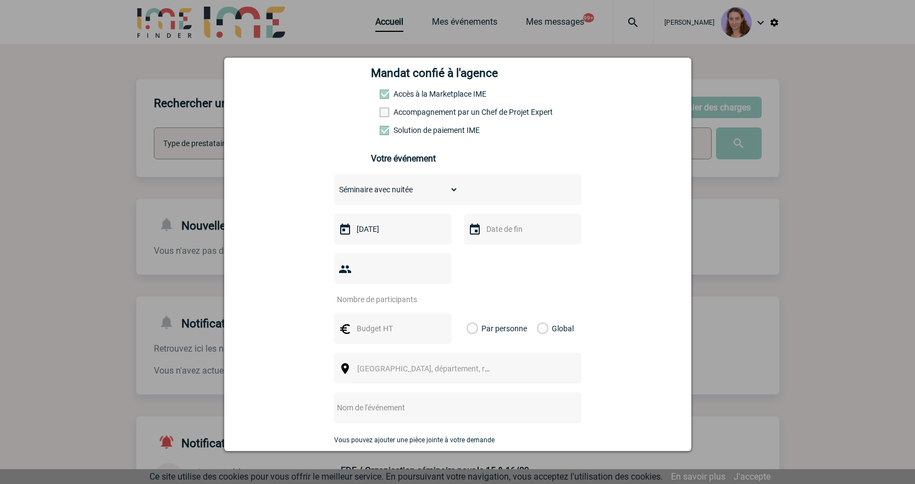
click at [517, 227] on input "text" at bounding box center [521, 229] width 76 height 14
click at [613, 338] on link "15" at bounding box center [620, 336] width 20 height 20
type input "15-03-2026"
click at [395, 292] on input "number" at bounding box center [385, 299] width 103 height 14
click at [643, 42] on div at bounding box center [457, 242] width 915 height 484
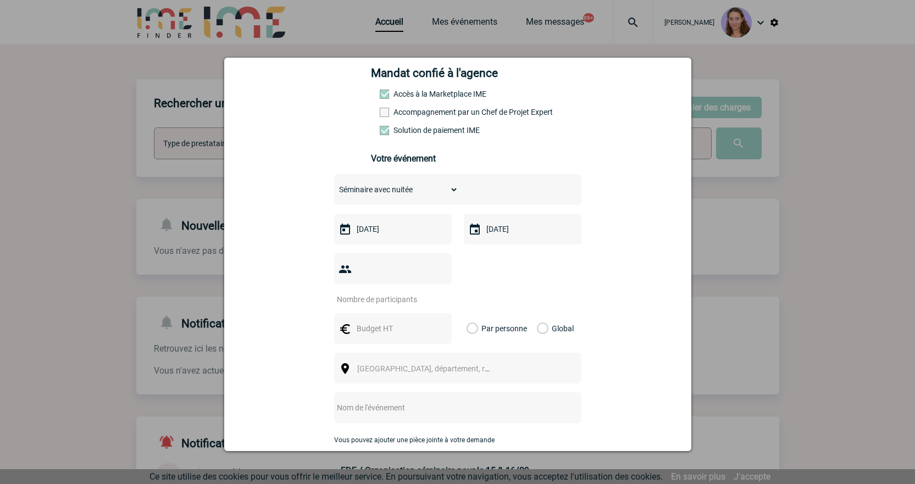
scroll to position [0, 0]
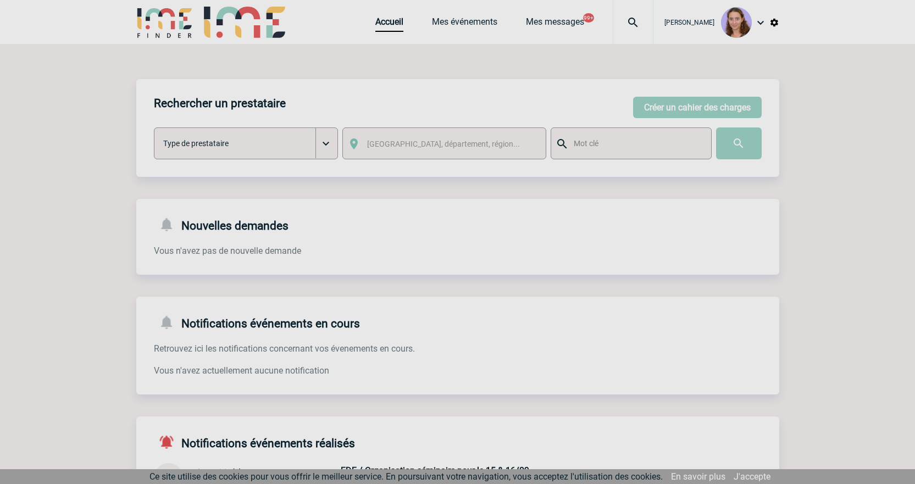
click at [633, 19] on body "Claudia MILAZZO Accueil Mes événements 99+ 99+" at bounding box center [457, 340] width 915 height 680
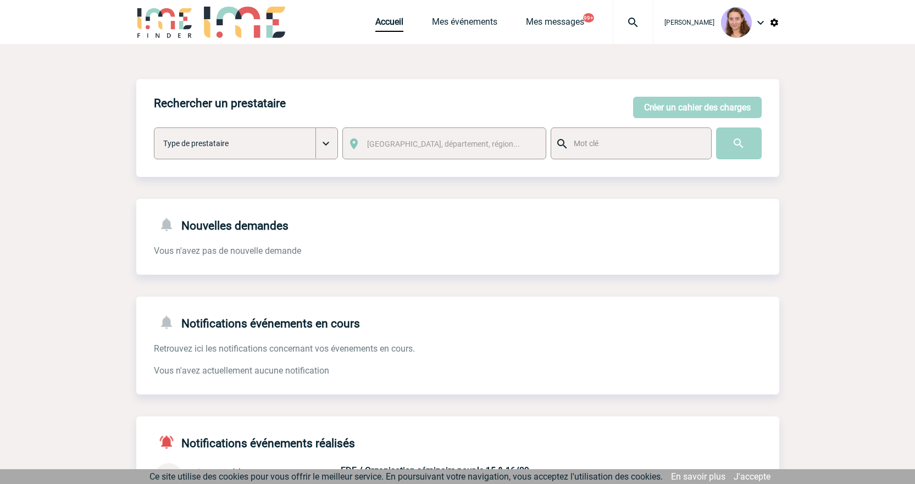
click at [633, 19] on img at bounding box center [633, 22] width 40 height 13
type input "2000421577"
click at [505, 109] on li "Searching…" at bounding box center [539, 111] width 155 height 17
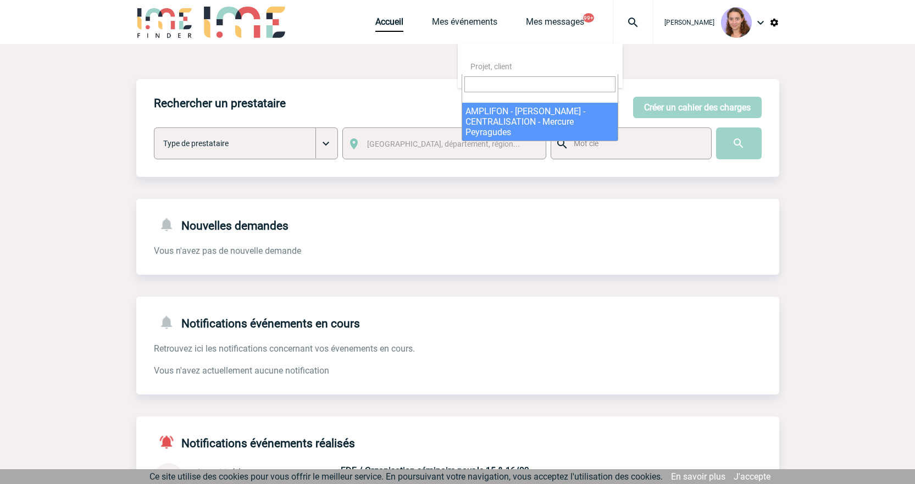
select select "21078"
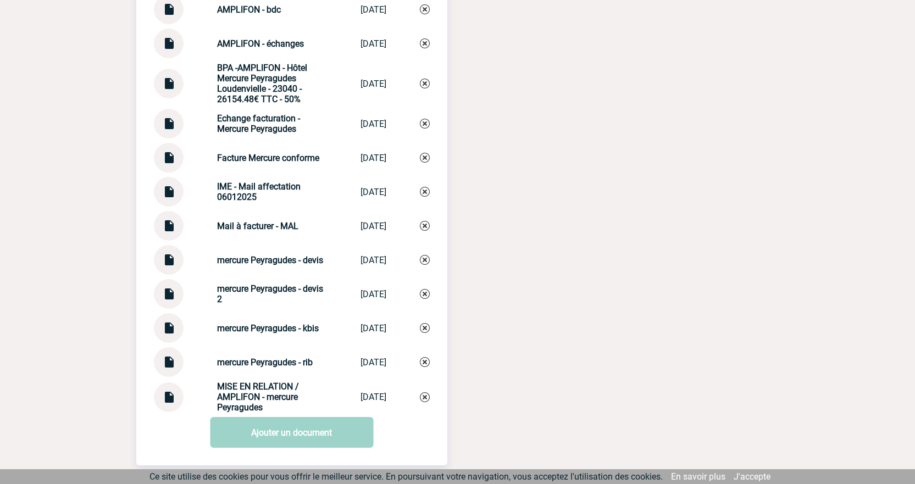
scroll to position [1263, 0]
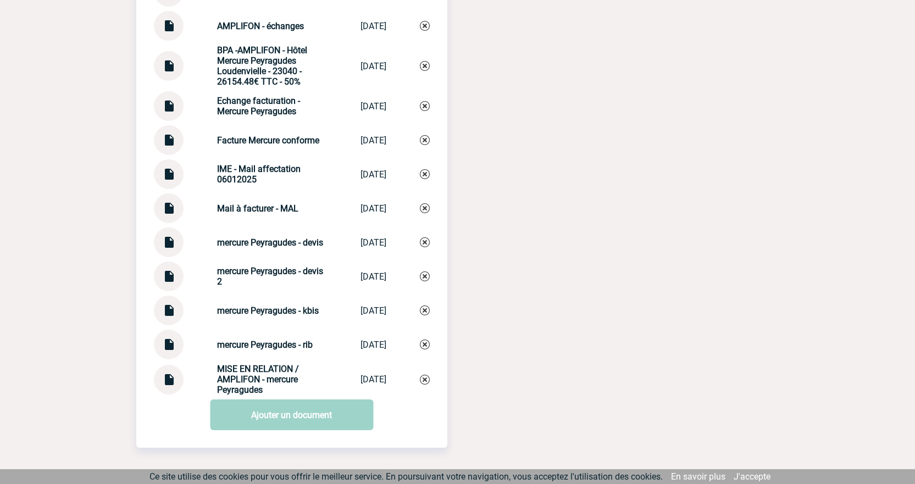
click at [173, 386] on img at bounding box center [169, 375] width 14 height 21
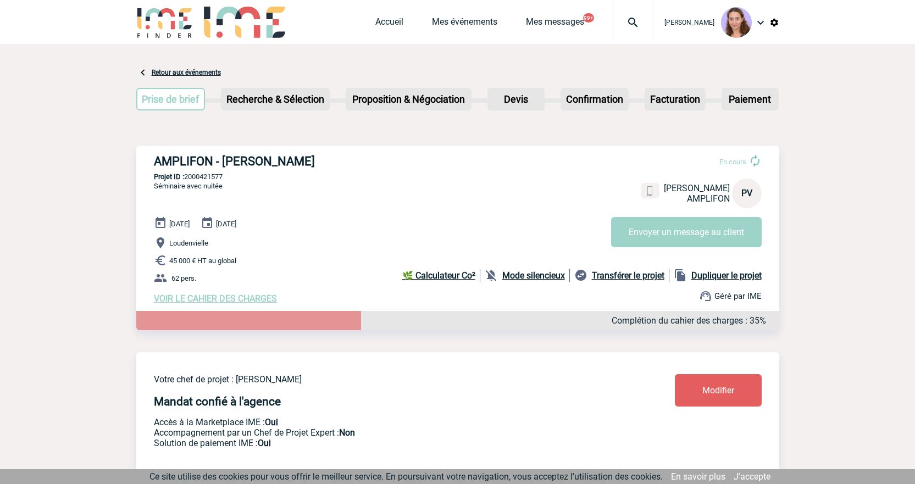
click at [628, 21] on img at bounding box center [633, 22] width 40 height 13
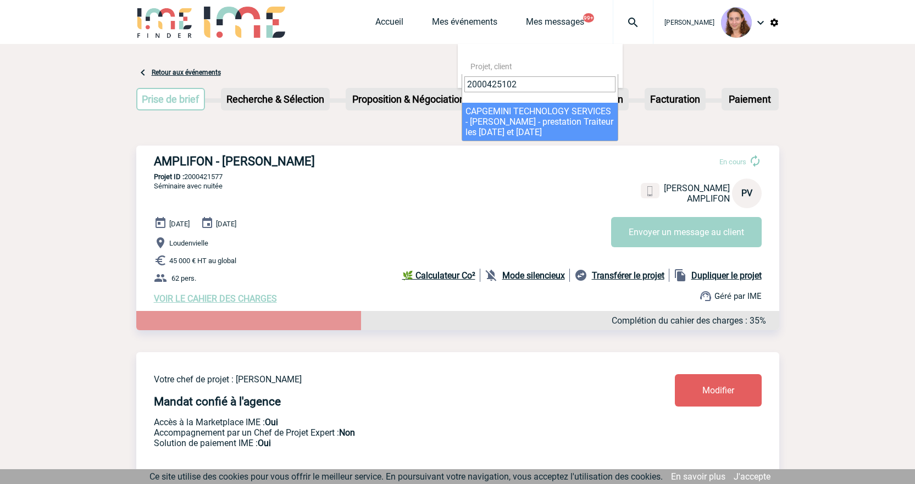
type input "2000425102"
select select "24603"
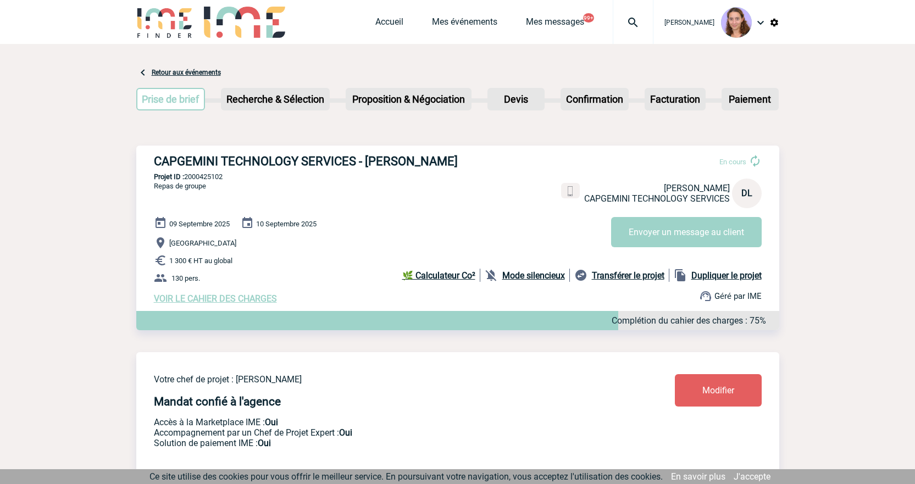
click at [456, 158] on h3 "CAPGEMINI TECHNOLOGY SERVICES - [PERSON_NAME]" at bounding box center [319, 161] width 330 height 14
click at [363, 167] on h3 "CAPGEMINI TECHNOLOGY SERVICES - [PERSON_NAME]" at bounding box center [319, 161] width 330 height 14
drag, startPoint x: 366, startPoint y: 162, endPoint x: 477, endPoint y: 161, distance: 111.5
click at [477, 161] on h3 "CAPGEMINI TECHNOLOGY SERVICES - David LETHUILLIER" at bounding box center [319, 161] width 330 height 14
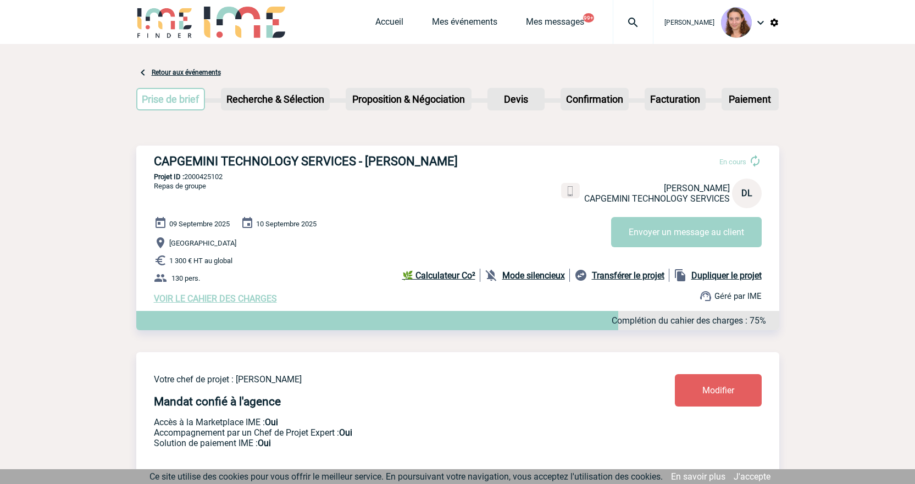
copy h3 "David LETHUILLIER"
click at [361, 158] on h3 "CAPGEMINI TECHNOLOGY SERVICES - David LETHUILLIER" at bounding box center [319, 161] width 330 height 14
drag, startPoint x: 363, startPoint y: 158, endPoint x: 478, endPoint y: 164, distance: 115.5
click at [478, 164] on h3 "CAPGEMINI TECHNOLOGY SERVICES - David LETHUILLIER" at bounding box center [319, 161] width 330 height 14
copy h3 "David LETHUILLIER"
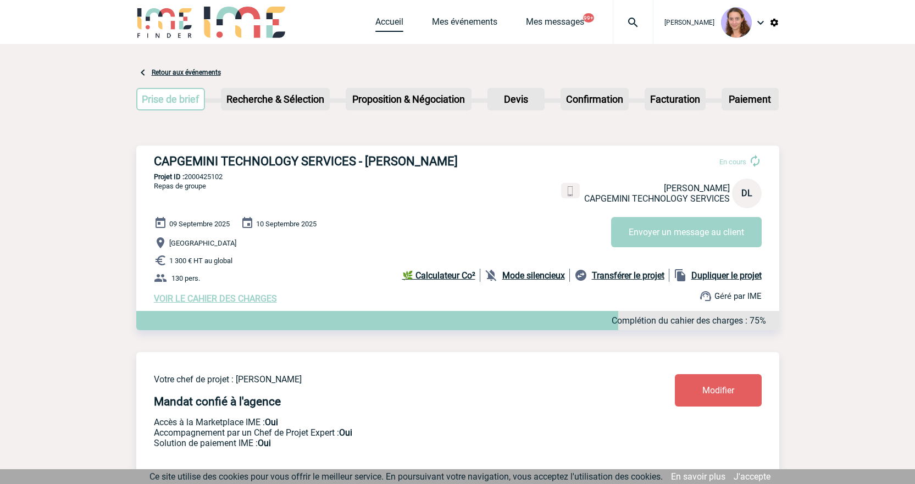
click at [388, 26] on link "Accueil" at bounding box center [389, 23] width 28 height 15
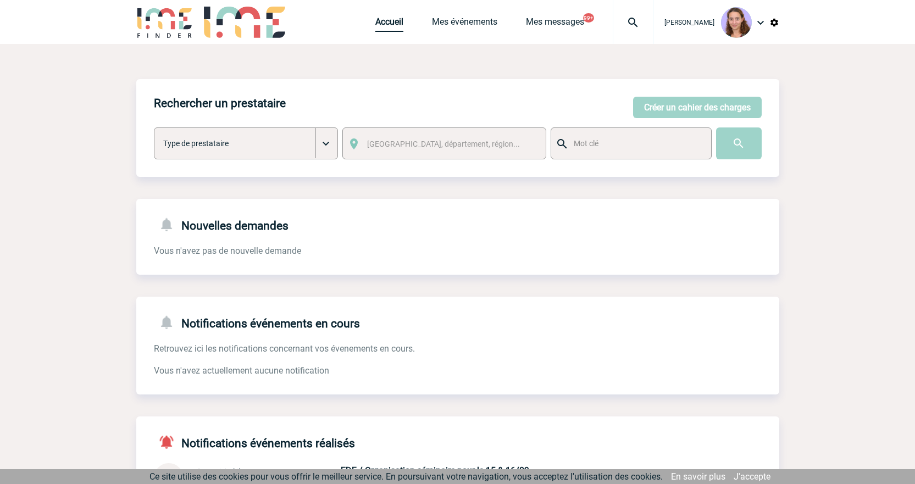
drag, startPoint x: 396, startPoint y: 24, endPoint x: 406, endPoint y: 17, distance: 12.2
click at [396, 24] on link "Accueil" at bounding box center [389, 23] width 28 height 15
click at [473, 16] on link "Mes événements" at bounding box center [464, 23] width 65 height 15
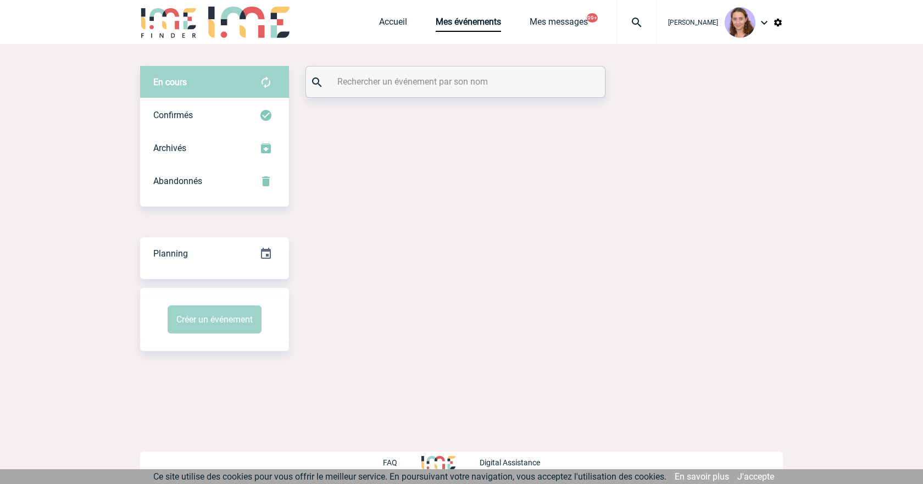
drag, startPoint x: 0, startPoint y: 0, endPoint x: 431, endPoint y: 76, distance: 437.4
click at [431, 76] on input "text" at bounding box center [457, 82] width 244 height 16
paste input "ASCO"
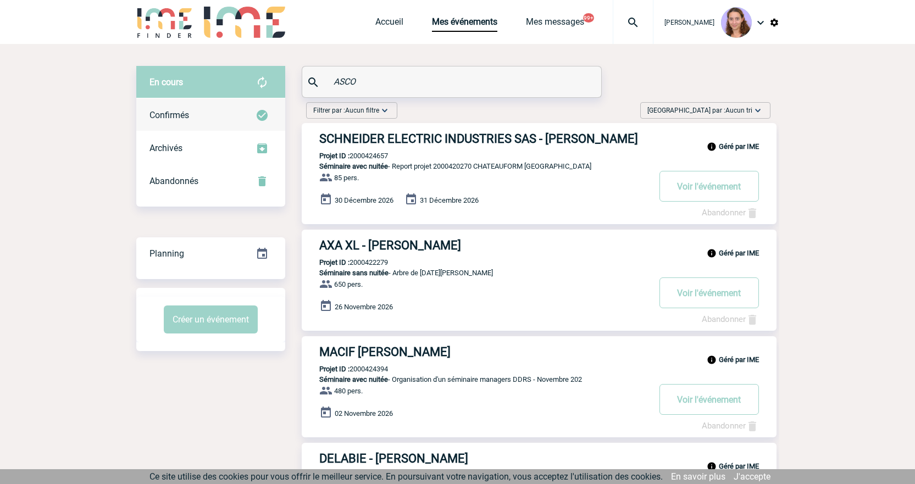
type input "ASCO"
click at [262, 110] on img at bounding box center [261, 115] width 13 height 13
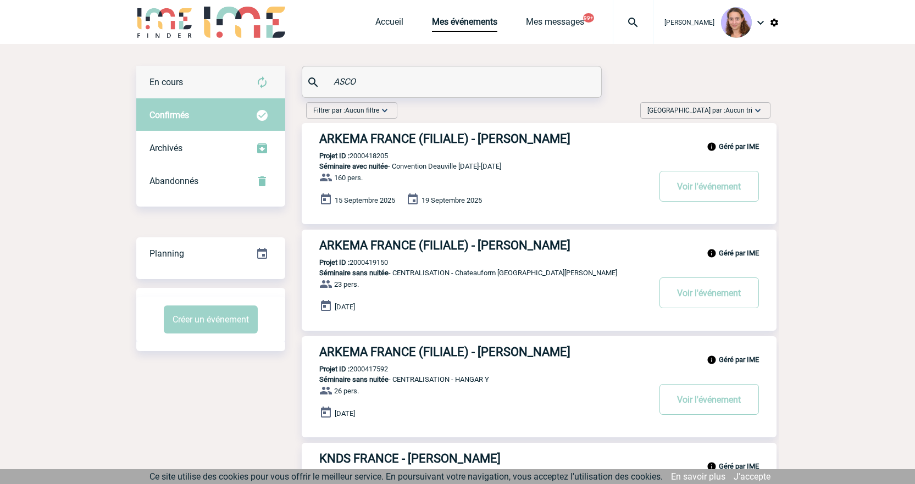
click at [254, 92] on div "En cours" at bounding box center [210, 82] width 149 height 33
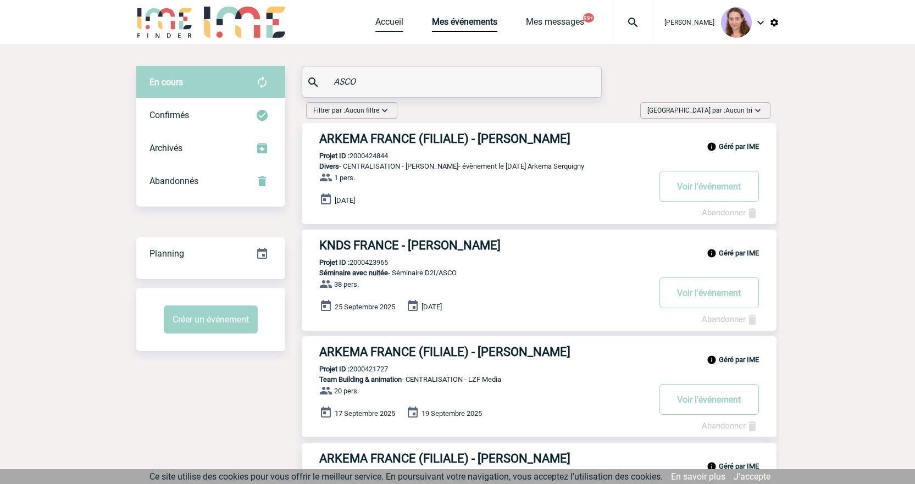
click at [395, 28] on link "Accueil" at bounding box center [389, 23] width 28 height 15
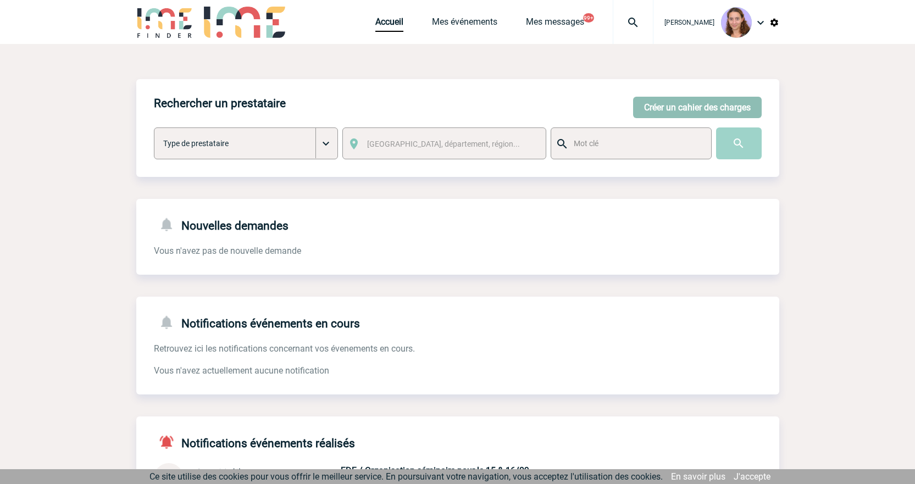
click at [677, 109] on button "Créer un cahier des charges" at bounding box center [697, 107] width 129 height 21
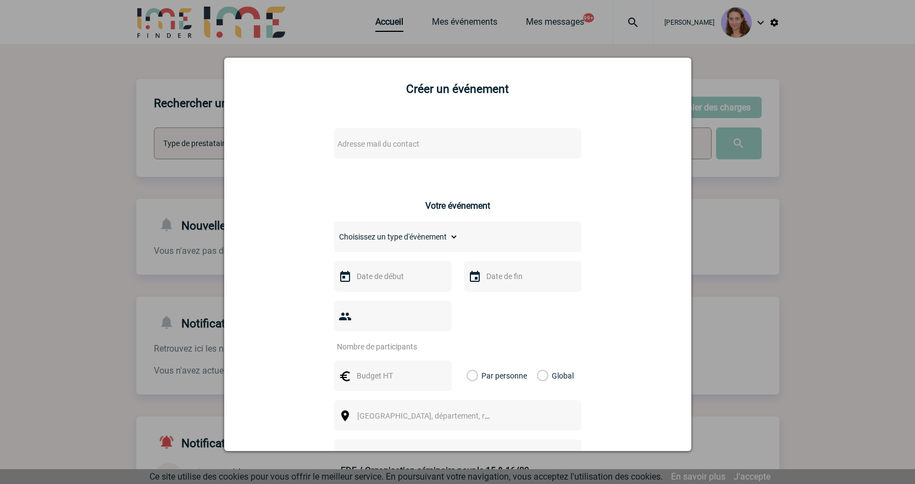
click at [349, 149] on span "Adresse mail du contact" at bounding box center [429, 143] width 192 height 15
drag, startPoint x: 393, startPoint y: 166, endPoint x: 281, endPoint y: 148, distance: 113.5
click at [281, 148] on body "Claudia MILAZZO Accueil Mes événements 99+ 99+" at bounding box center [457, 340] width 915 height 680
click at [471, 162] on input "pauline.valet@amplifon.com>" at bounding box center [424, 162] width 187 height 16
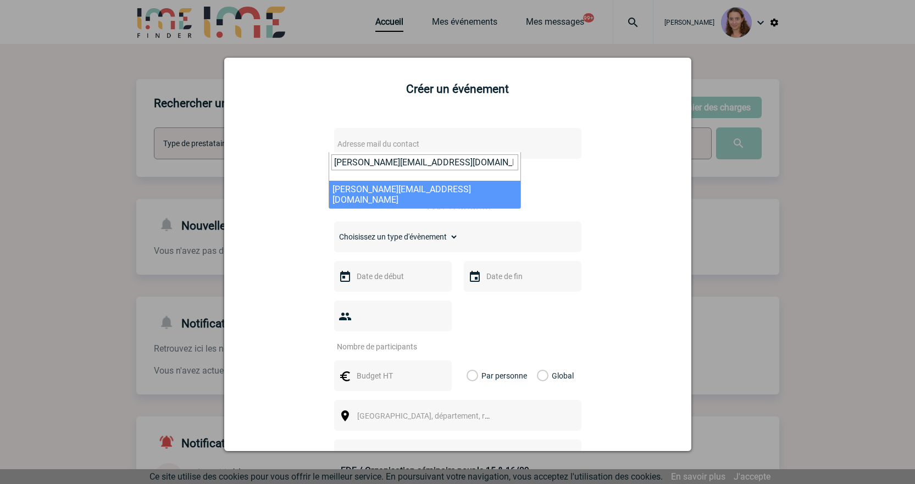
type input "pauline.valet@amplifon.com"
select select "130377"
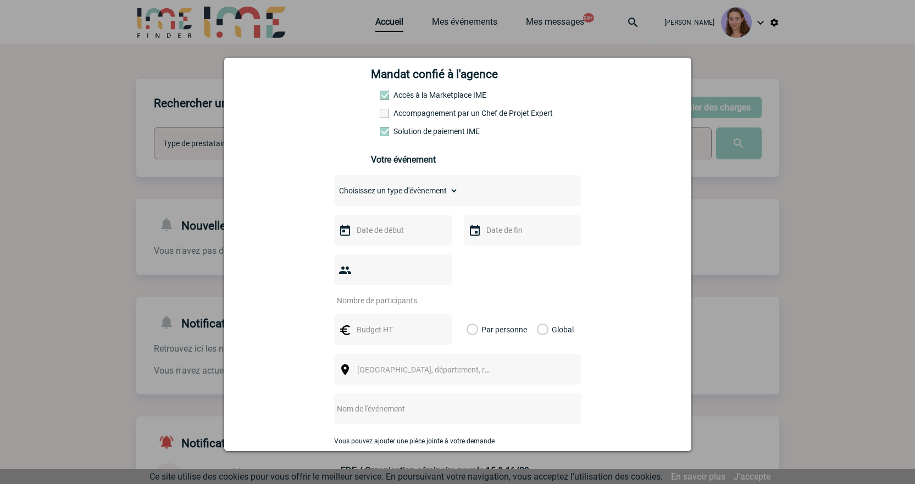
scroll to position [165, 0]
click at [387, 197] on select "Choisissez un type d'évènement Séminaire avec nuitée Séminaire sans nuitée Repa…" at bounding box center [396, 189] width 124 height 15
select select "1"
click at [334, 185] on select "Choisissez un type d'évènement Séminaire avec nuitée Séminaire sans nuitée Repa…" at bounding box center [396, 189] width 124 height 15
click at [372, 220] on div at bounding box center [393, 229] width 118 height 31
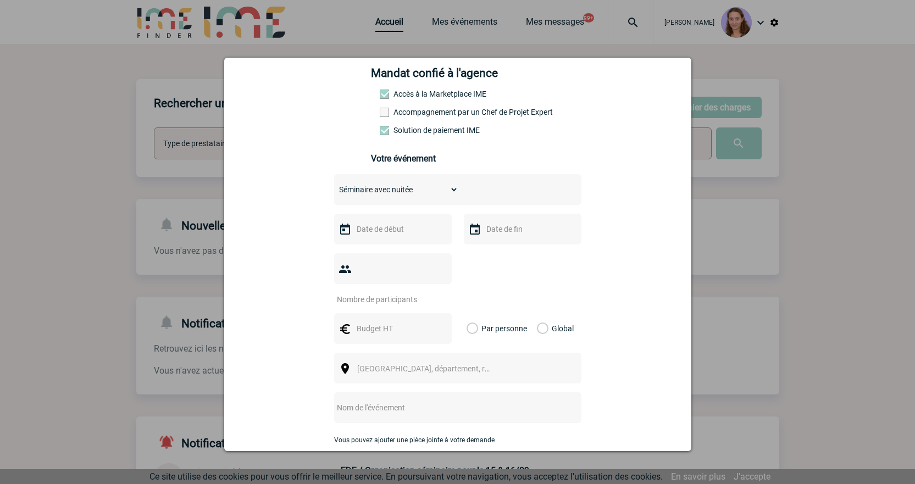
click at [383, 225] on input "text" at bounding box center [392, 229] width 76 height 14
click at [497, 251] on link "Suivant" at bounding box center [491, 250] width 17 height 17
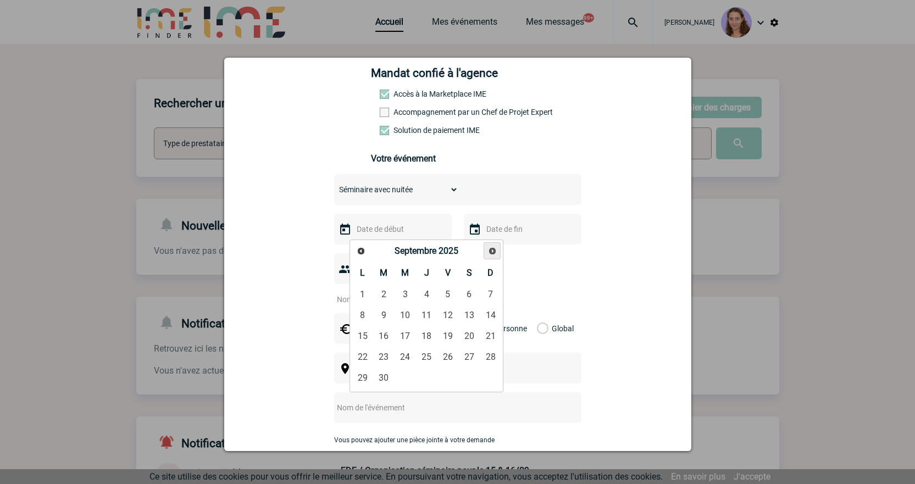
click at [497, 251] on link "Suivant" at bounding box center [491, 250] width 17 height 17
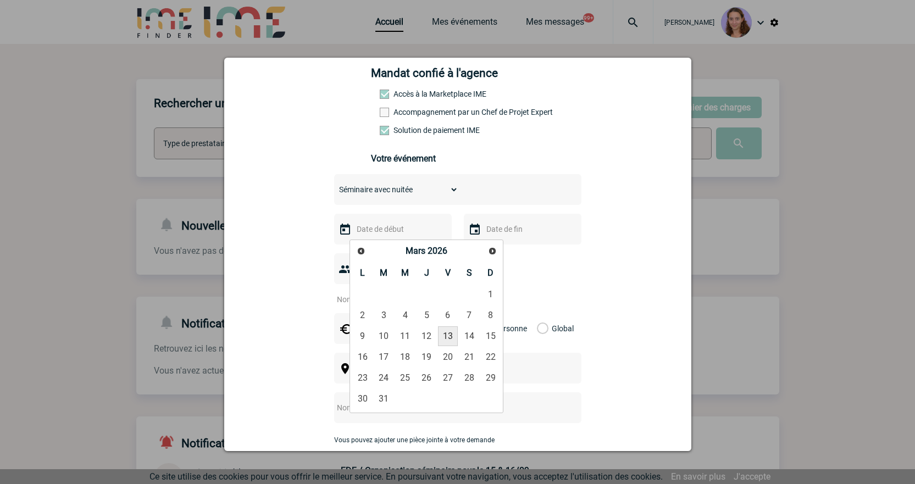
click at [447, 329] on link "13" at bounding box center [448, 336] width 20 height 20
type input "13-03-2026"
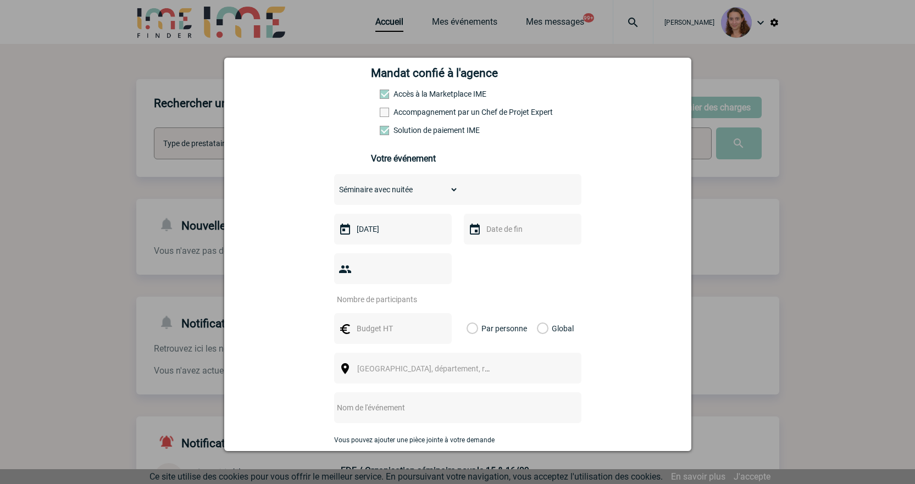
click at [517, 228] on input "text" at bounding box center [521, 229] width 76 height 14
click at [622, 332] on link "15" at bounding box center [620, 336] width 20 height 20
type input "15-03-2026"
click at [400, 292] on input "number" at bounding box center [385, 299] width 103 height 14
type input "6"
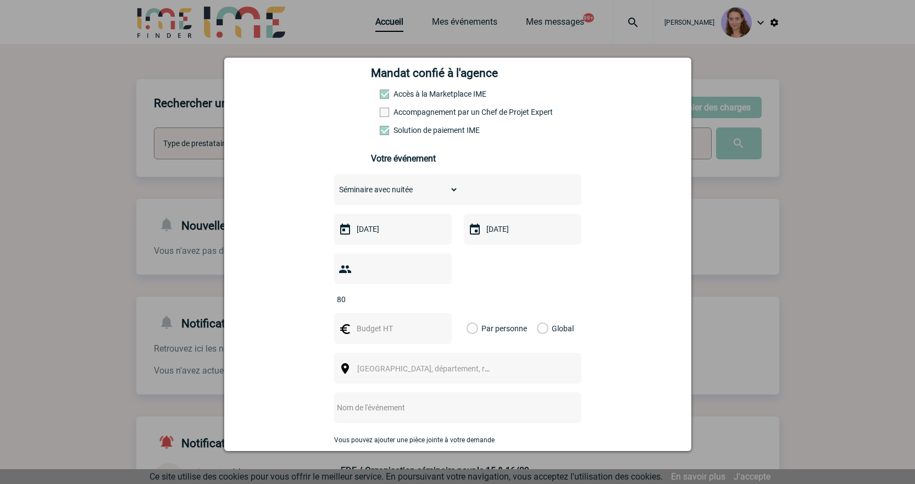
type input "80"
click at [374, 321] on input "text" at bounding box center [392, 328] width 76 height 14
type input "50000"
click at [537, 313] on label "Global" at bounding box center [540, 328] width 7 height 31
click at [0, 0] on input "Global" at bounding box center [0, 0] width 0 height 0
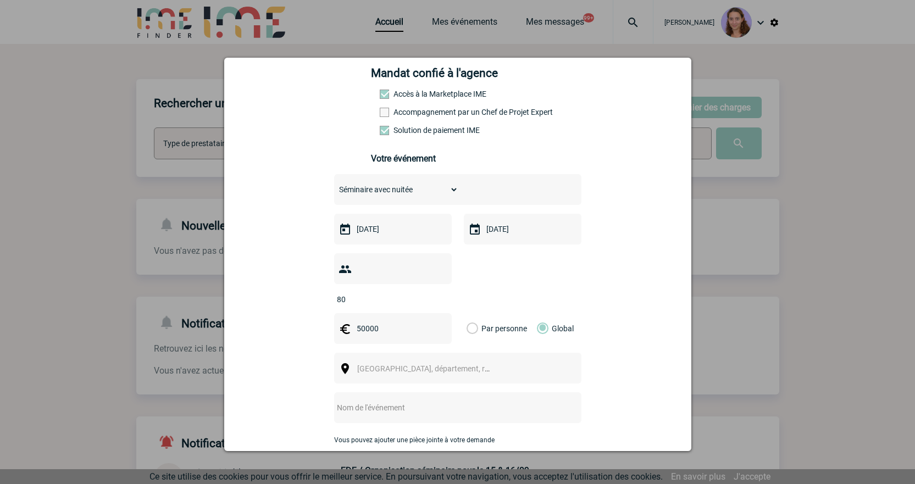
click at [446, 361] on span "Ville, département, région..." at bounding box center [428, 368] width 151 height 15
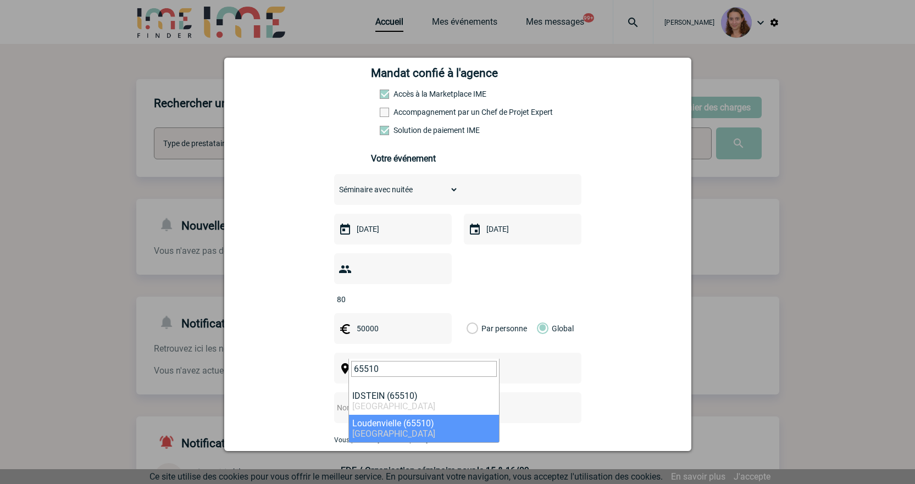
type input "65510"
select select "32215"
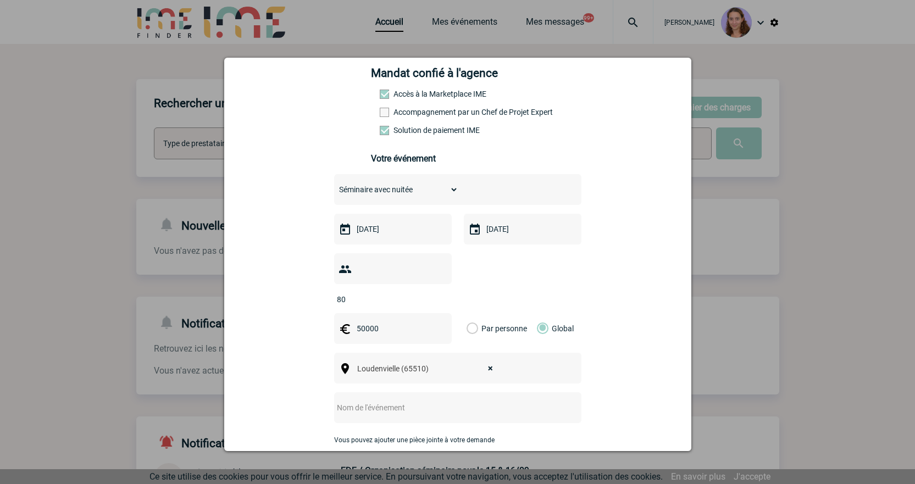
click at [396, 400] on input "text" at bounding box center [443, 407] width 218 height 14
click at [389, 398] on div at bounding box center [457, 407] width 247 height 31
click at [405, 400] on input "text" at bounding box center [443, 407] width 218 height 14
paste input "Mercure Peyragudes Loudunville"
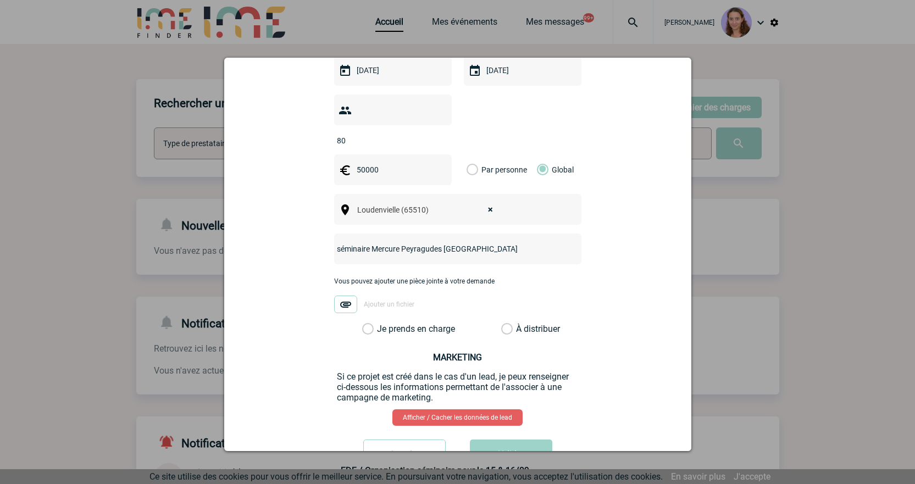
scroll to position [330, 0]
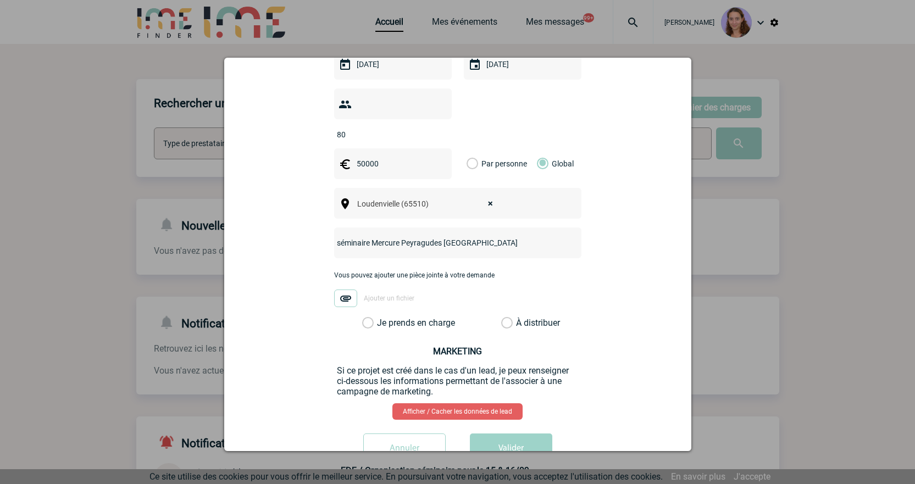
type input "séminaire Mercure Peyragudes Loudunville"
click at [505, 318] on label "À distribuer" at bounding box center [507, 323] width 12 height 11
click at [0, 0] on input "À distribuer" at bounding box center [0, 0] width 0 height 0
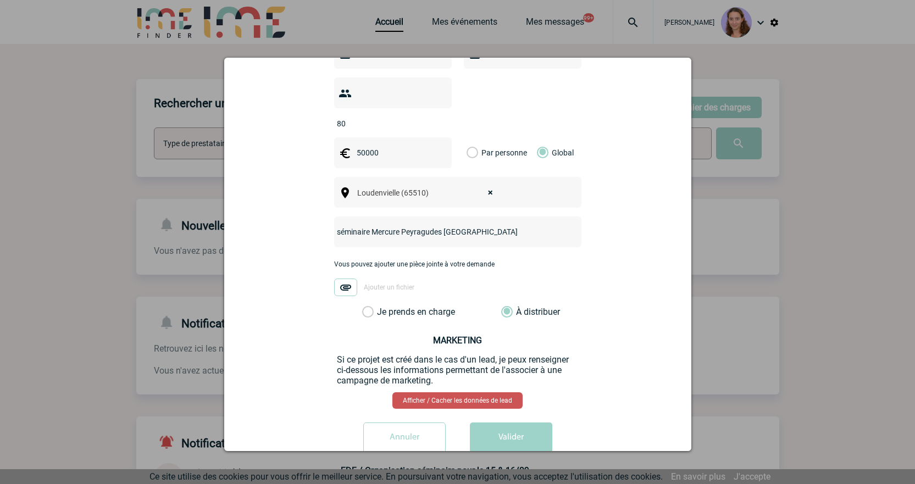
scroll to position [350, 0]
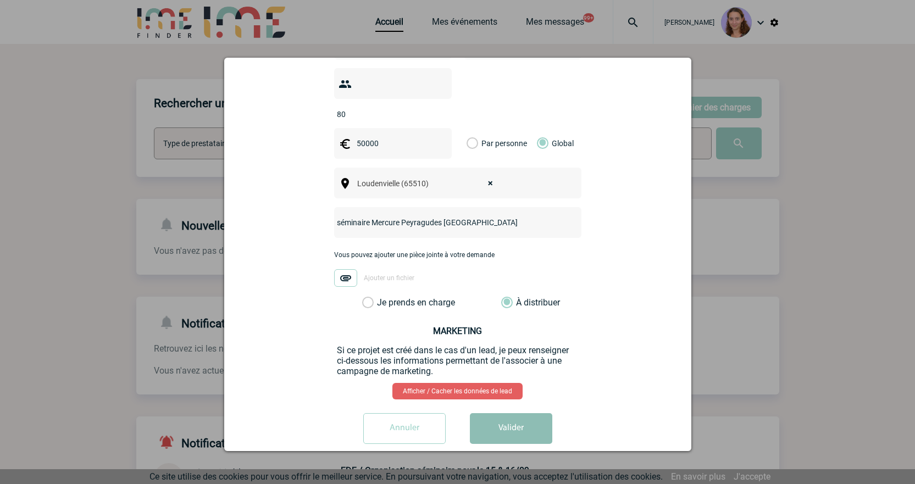
click at [521, 413] on button "Valider" at bounding box center [511, 428] width 82 height 31
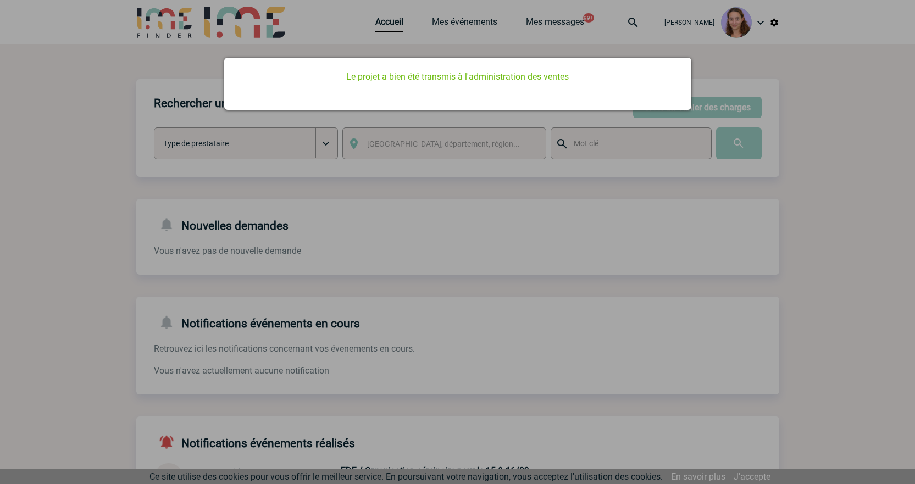
drag, startPoint x: 430, startPoint y: 154, endPoint x: 423, endPoint y: 136, distance: 19.5
click at [429, 148] on div at bounding box center [457, 242] width 915 height 484
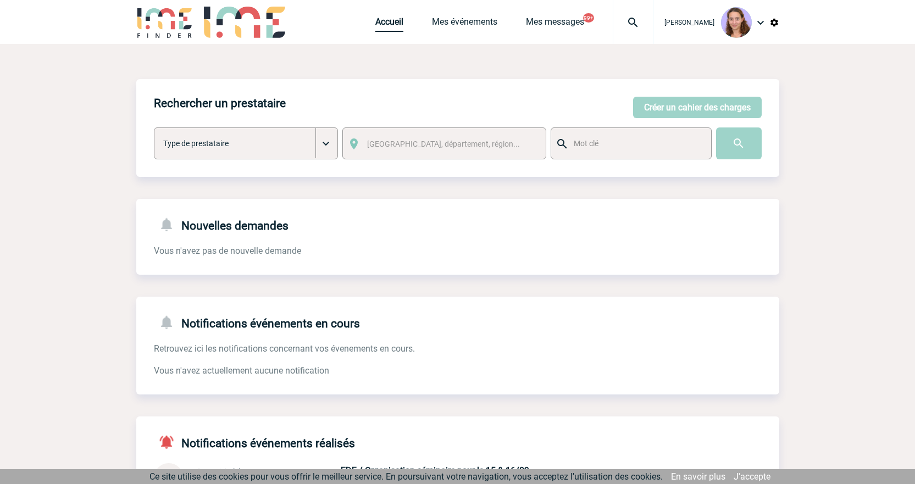
click at [388, 19] on link "Accueil" at bounding box center [389, 23] width 28 height 15
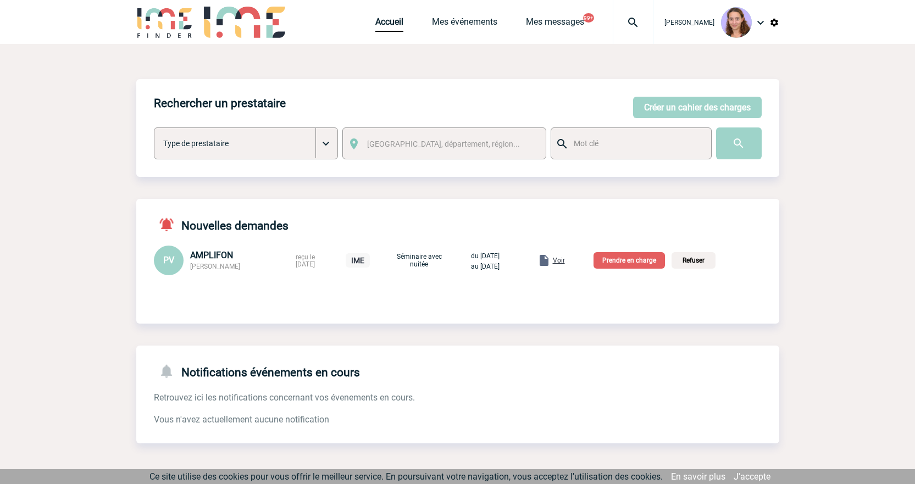
click at [642, 261] on p "Prendre en charge" at bounding box center [628, 260] width 71 height 16
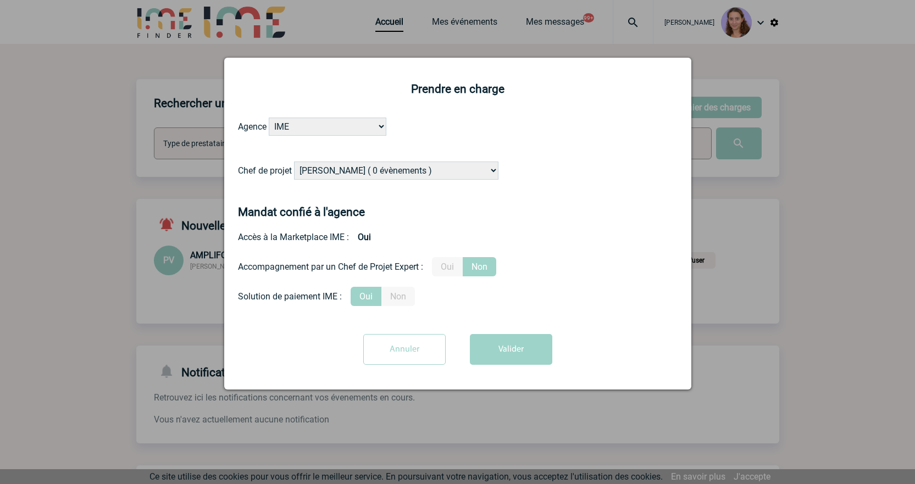
click at [368, 178] on select "[PERSON_NAME] ( 0 évènements ) [PERSON_NAME] ( 1196 évènements ) [PERSON_NAME] …" at bounding box center [396, 171] width 204 height 18
select select "131349"
click at [294, 162] on select "[PERSON_NAME] ( 0 évènements ) [PERSON_NAME] ( 1196 évènements ) [PERSON_NAME] …" at bounding box center [396, 171] width 204 height 18
click at [527, 342] on button "Valider" at bounding box center [511, 349] width 82 height 31
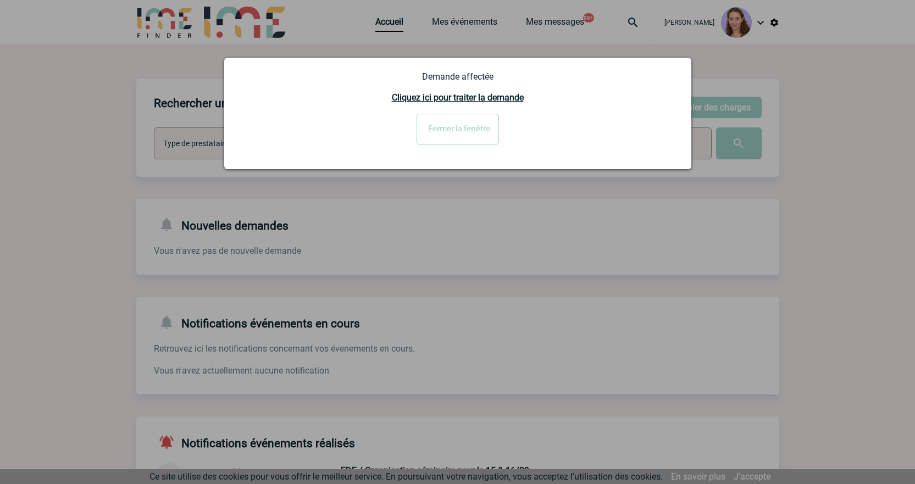
click at [454, 130] on input "Fermer la fenêtre" at bounding box center [457, 129] width 82 height 31
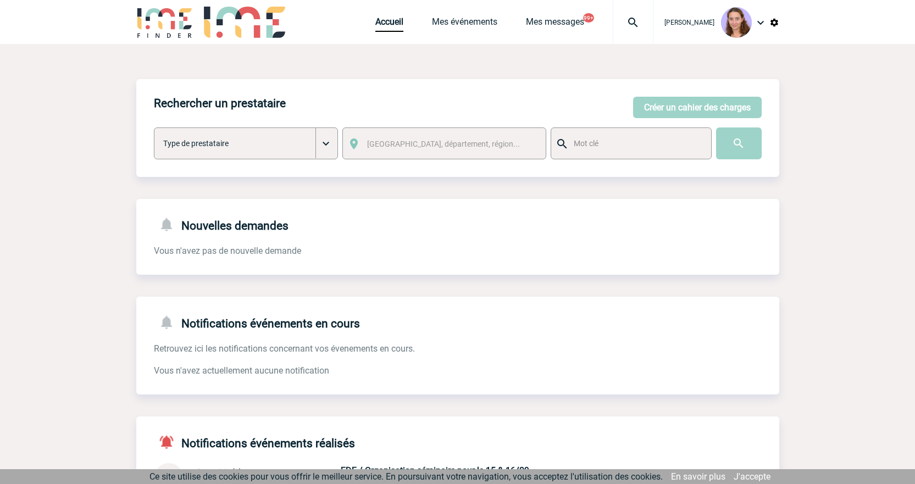
click at [626, 27] on img at bounding box center [633, 22] width 40 height 13
type input "2000425204"
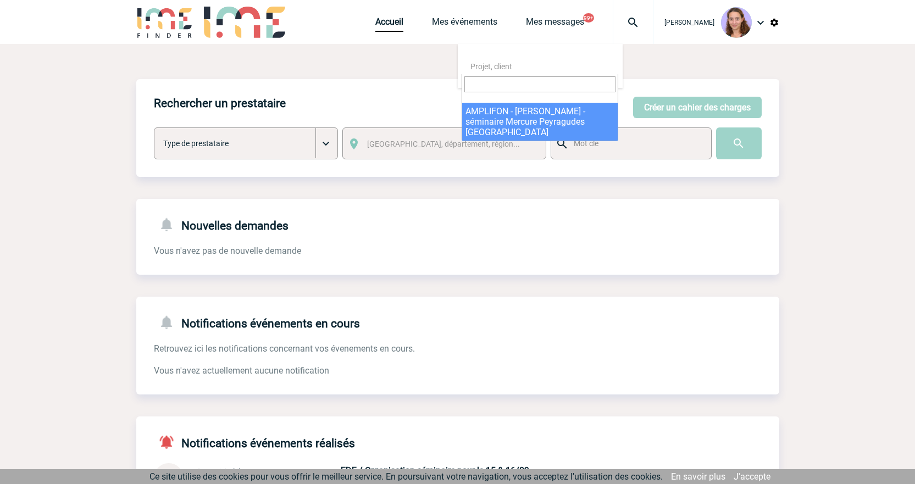
select select "24705"
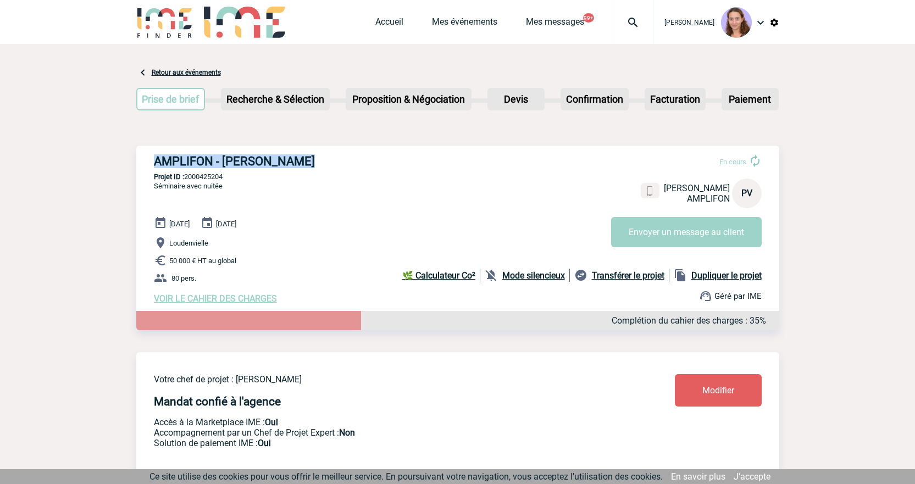
drag, startPoint x: 151, startPoint y: 157, endPoint x: 304, endPoint y: 160, distance: 153.8
click at [304, 160] on div "AMPLIFON - [PERSON_NAME] En cours [PERSON_NAME] VALET AMPLIFON PV Envoyer un me…" at bounding box center [457, 229] width 643 height 167
copy h3 "AMPLIFON - [PERSON_NAME]"
click at [221, 179] on p "Projet ID : 2000425204" at bounding box center [457, 176] width 643 height 8
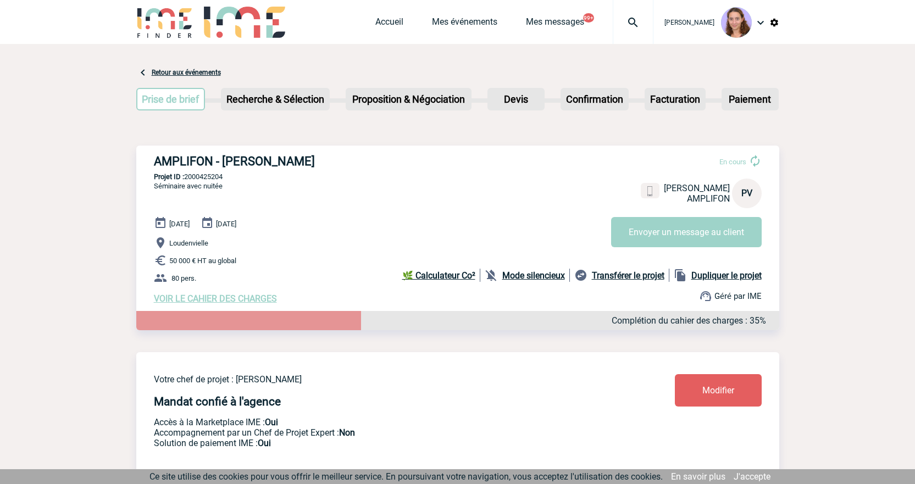
copy p "2000425204"
click at [633, 24] on img at bounding box center [633, 22] width 40 height 13
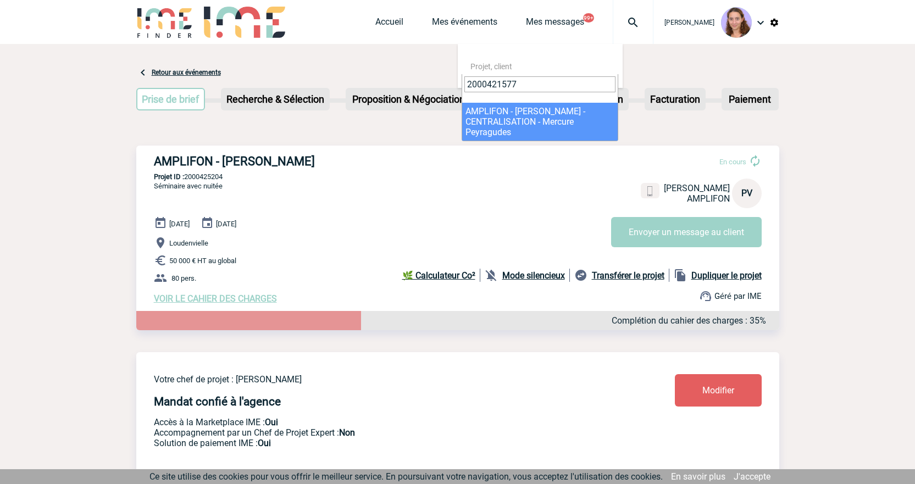
type input "2000421577"
select select "21078"
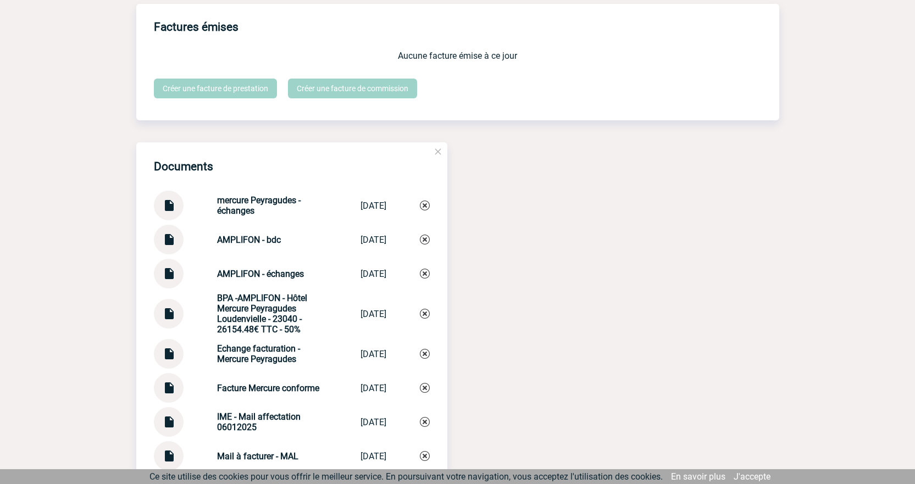
scroll to position [1154, 0]
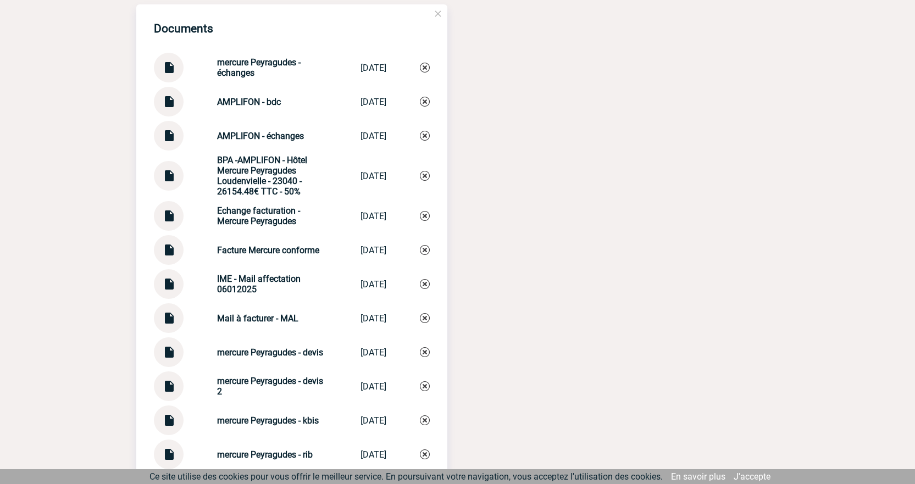
drag, startPoint x: 251, startPoint y: 78, endPoint x: 210, endPoint y: 63, distance: 43.5
click at [217, 63] on div "mercure Peyragudes - échanges" at bounding box center [272, 67] width 110 height 21
click at [217, 63] on strong "mercure Peyragudes - échanges" at bounding box center [258, 67] width 83 height 21
drag, startPoint x: 210, startPoint y: 65, endPoint x: 288, endPoint y: 55, distance: 78.2
click at [288, 55] on div "Documents mercure Peyragudes - échanges mercure Peyrag... 06/03/2025 AMPLIFON -…" at bounding box center [291, 254] width 311 height 500
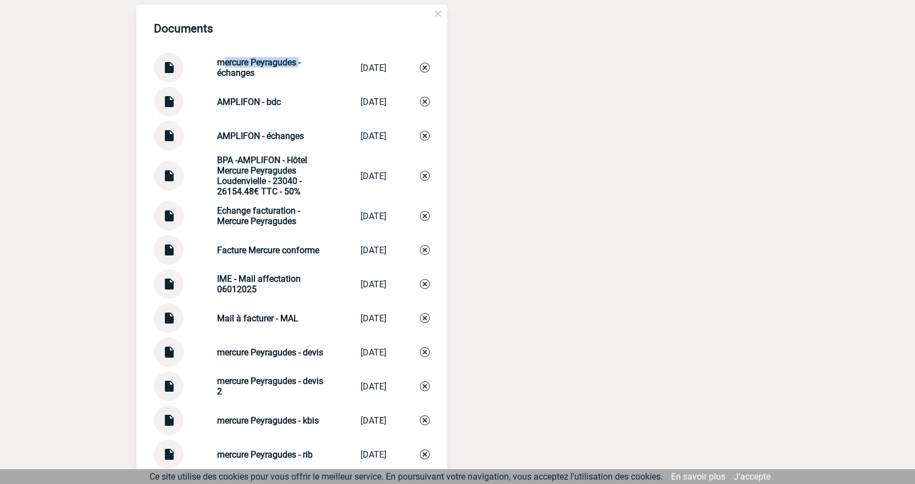
copy strong "mercure Peyragudes"
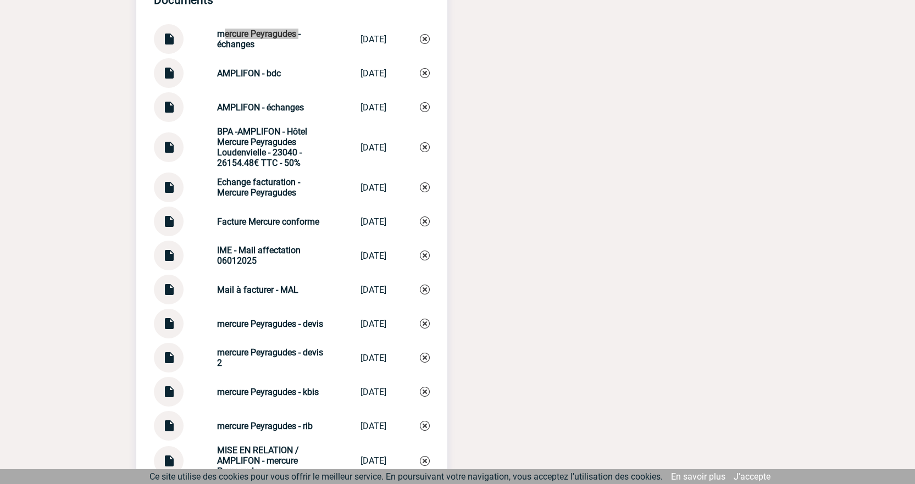
scroll to position [1209, 0]
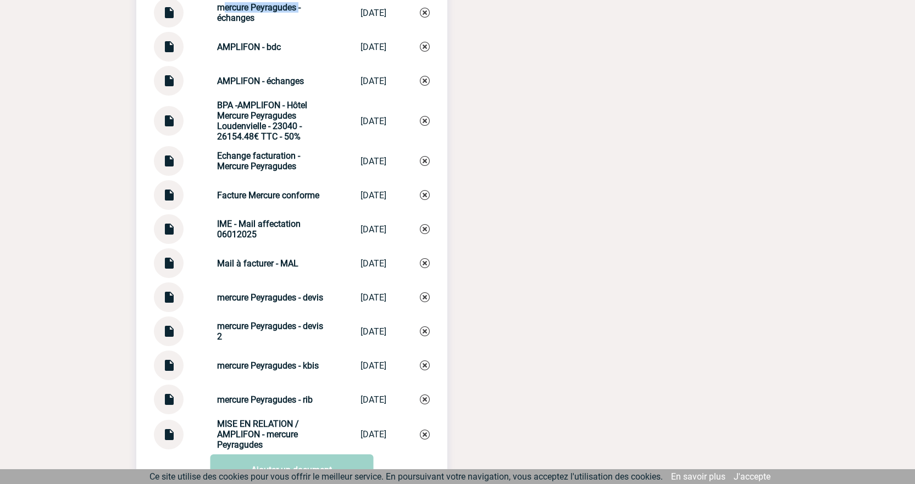
click at [174, 198] on img at bounding box center [169, 190] width 14 height 21
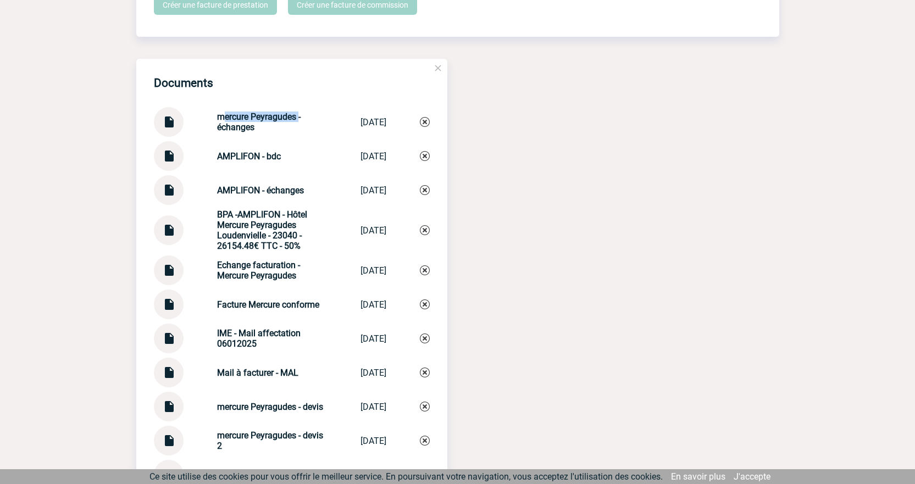
scroll to position [1099, 0]
click at [170, 126] on img at bounding box center [169, 118] width 14 height 21
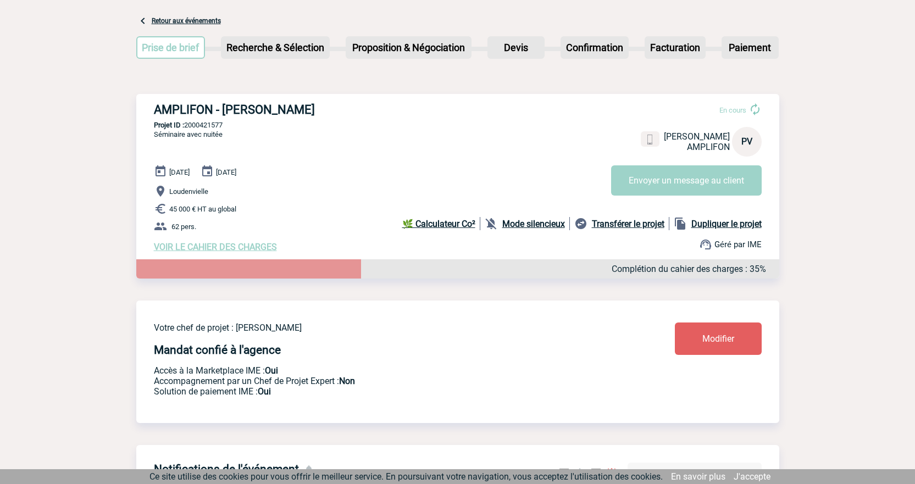
scroll to position [0, 0]
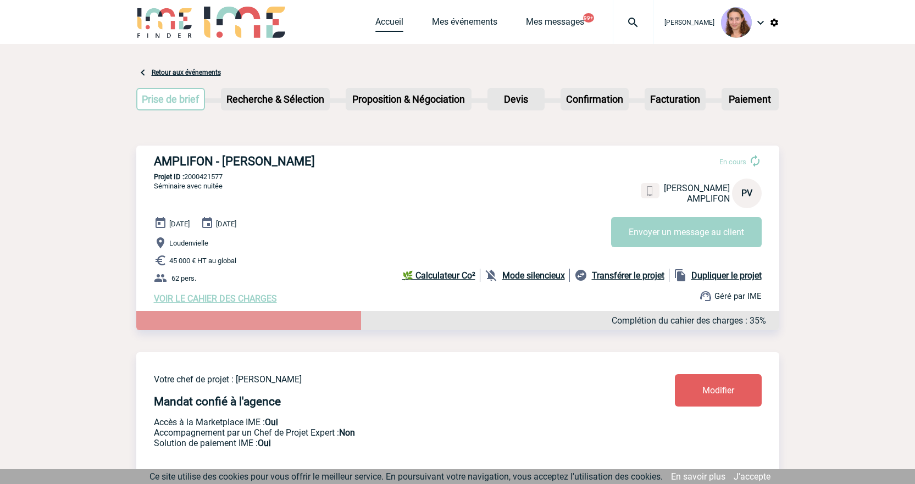
click at [388, 22] on link "Accueil" at bounding box center [389, 23] width 28 height 15
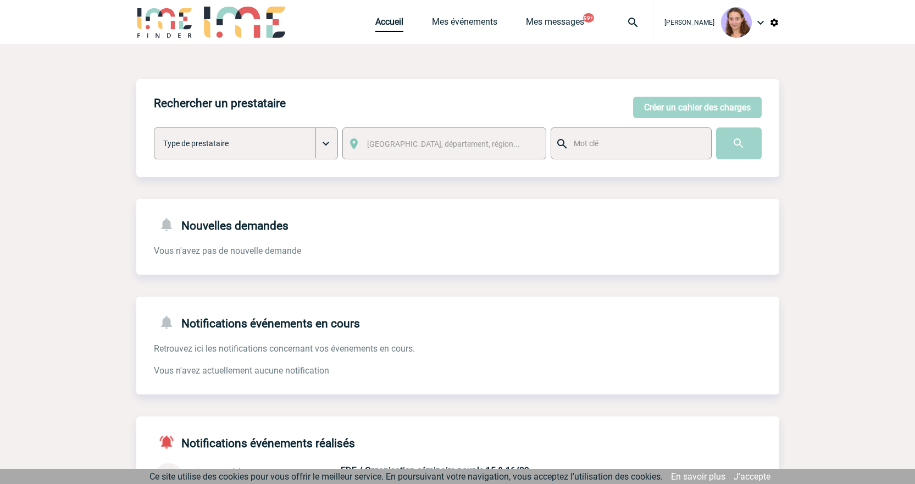
click at [627, 26] on img at bounding box center [633, 22] width 40 height 13
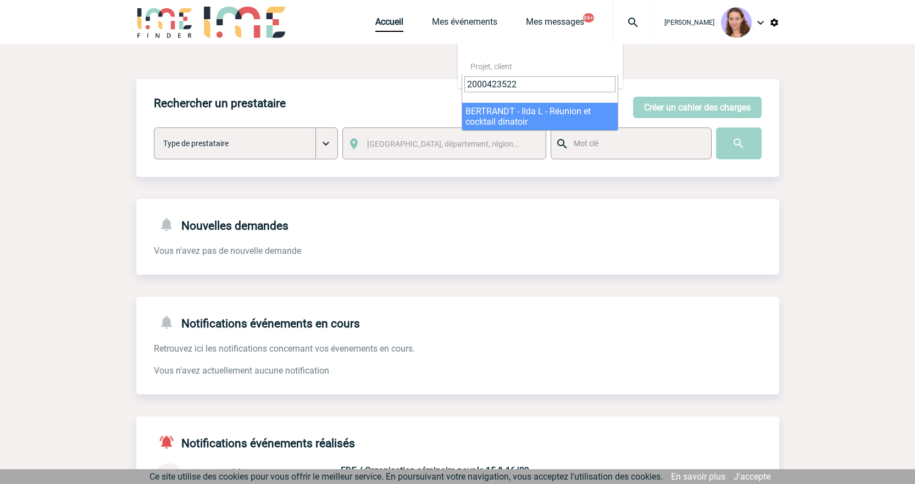
type input "2000423522"
select select "23023"
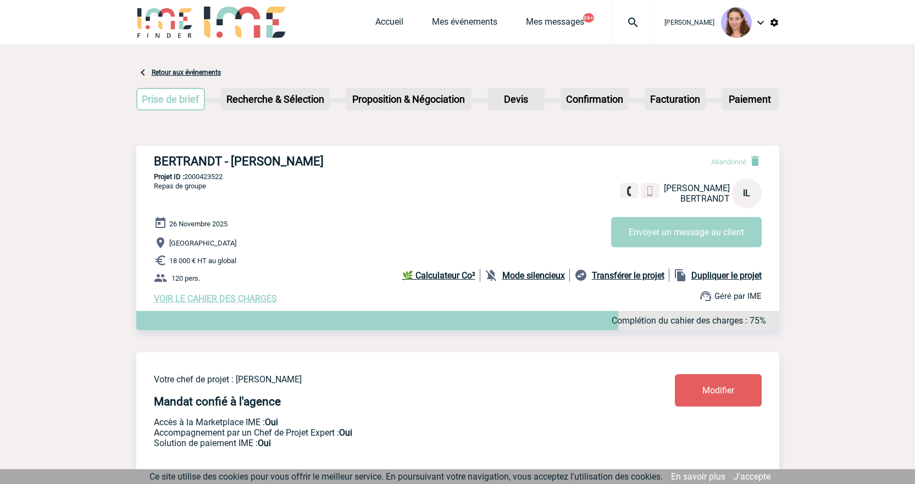
click at [645, 21] on img at bounding box center [633, 22] width 40 height 13
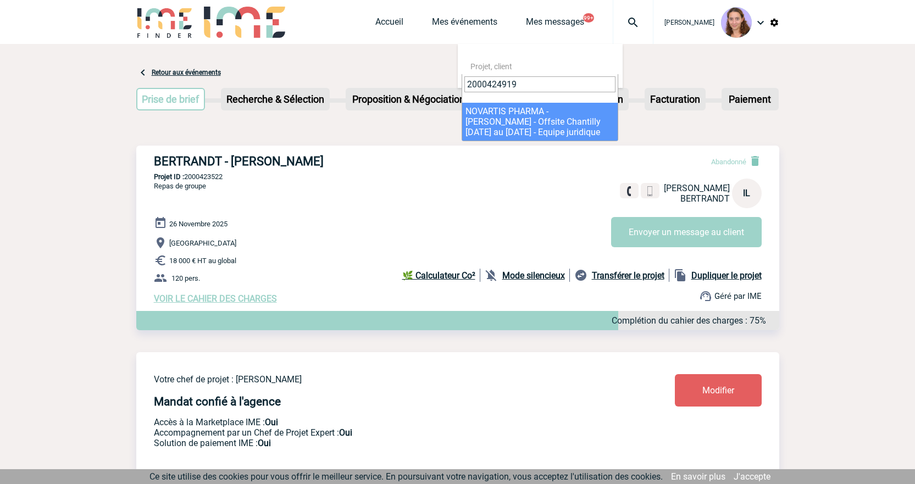
type input "2000424919"
select select "24420"
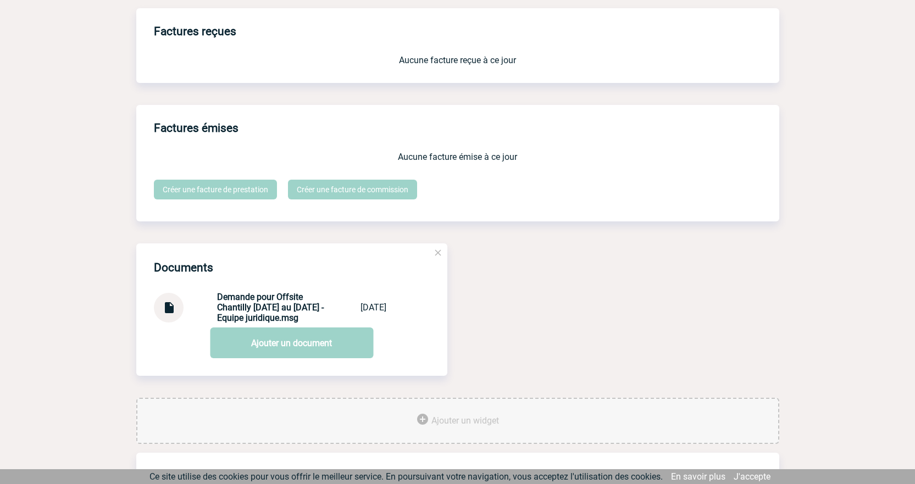
scroll to position [988, 0]
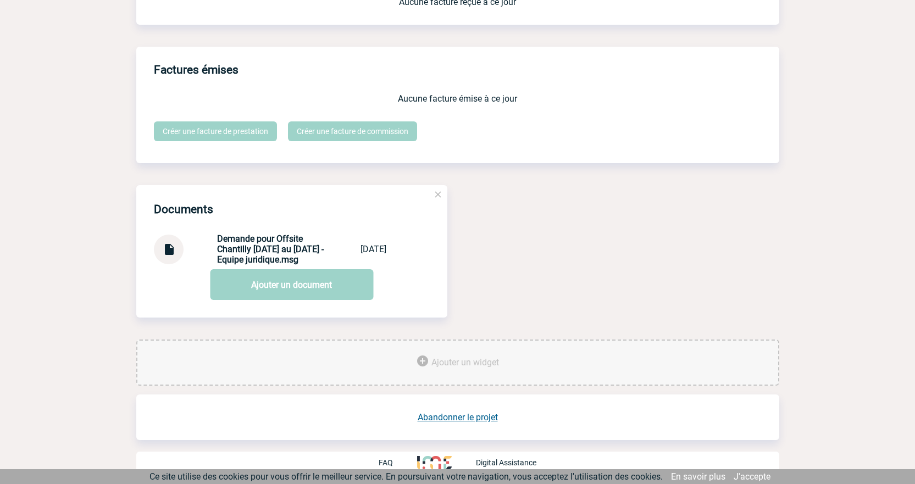
click at [459, 416] on link "Abandonner le projet" at bounding box center [457, 417] width 80 height 10
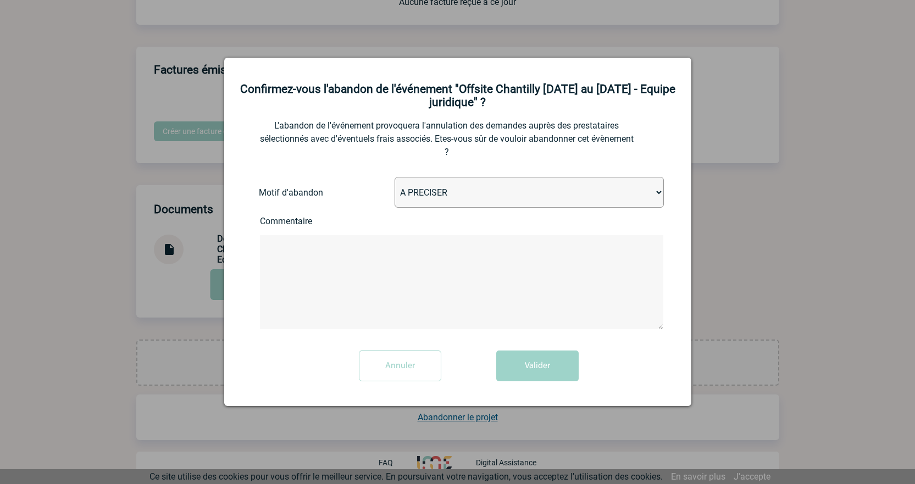
click at [435, 183] on select "A PRECISER Projet annulé Projet reporté Evénement organisé en interne A fait ap…" at bounding box center [528, 192] width 269 height 31
select select "ABANDON_PROJET_11"
click at [394, 178] on select "A PRECISER Projet annulé Projet reporté Evénement organisé en interne A fait ap…" at bounding box center [528, 192] width 269 height 31
click at [532, 368] on button "Valider" at bounding box center [537, 365] width 82 height 31
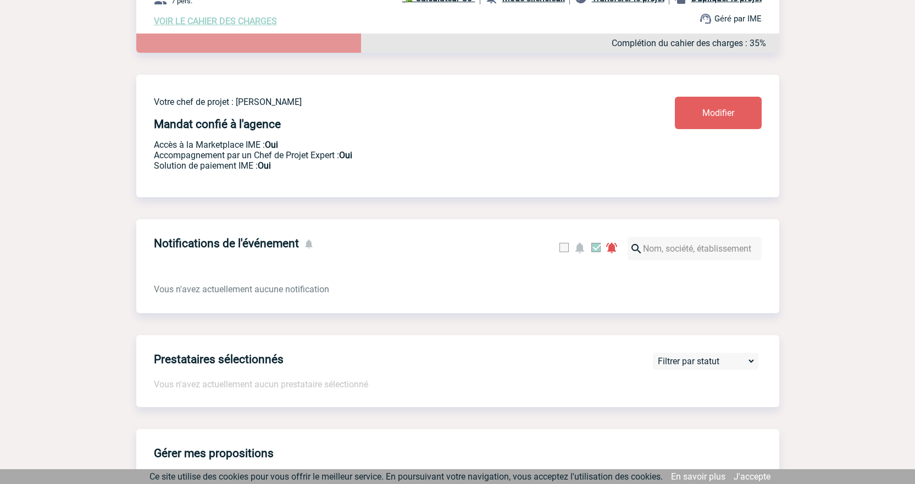
scroll to position [3, 0]
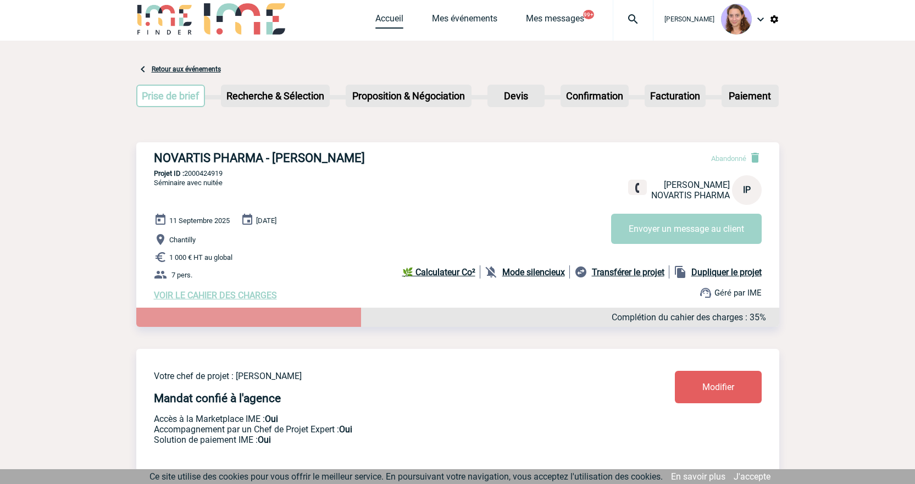
click at [394, 24] on link "Accueil" at bounding box center [389, 20] width 28 height 15
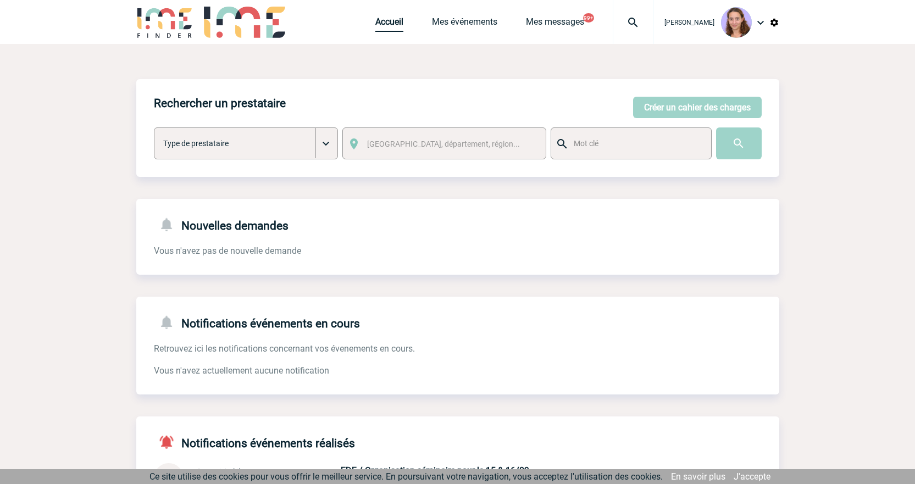
click at [392, 20] on link "Accueil" at bounding box center [389, 23] width 28 height 15
click at [661, 97] on button "Créer un cahier des charges" at bounding box center [697, 107] width 129 height 21
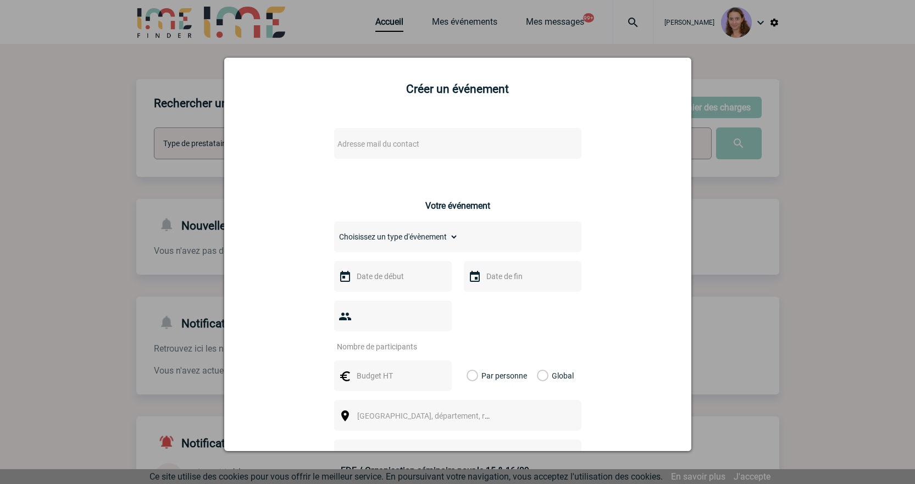
click at [370, 151] on span "Adresse mail du contact" at bounding box center [429, 143] width 192 height 15
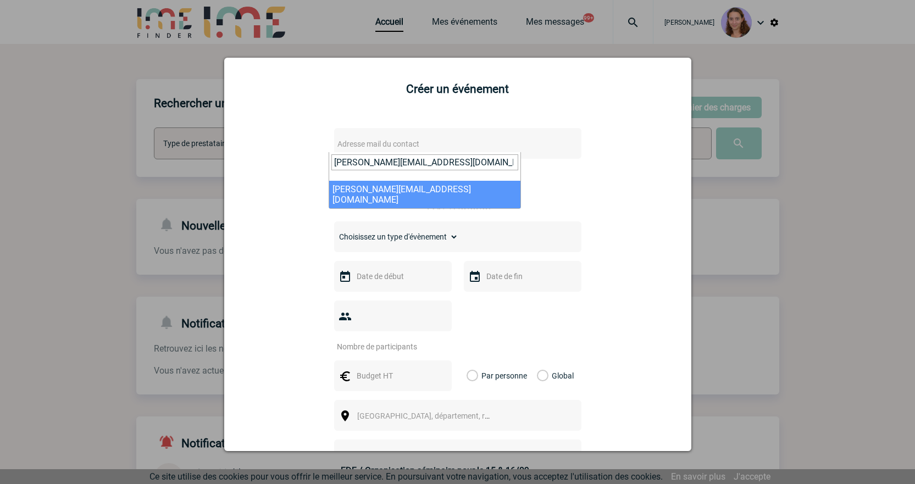
type input "[PERSON_NAME][EMAIL_ADDRESS][DOMAIN_NAME]"
select select "131223"
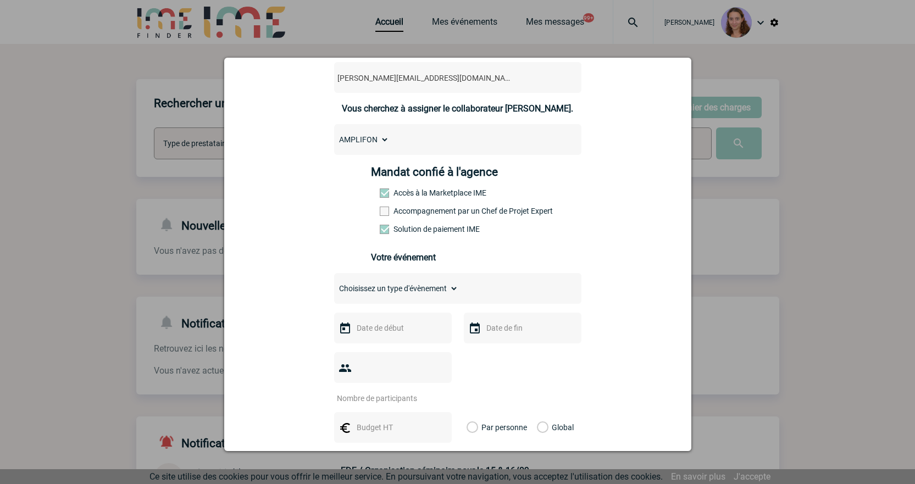
scroll to position [220, 0]
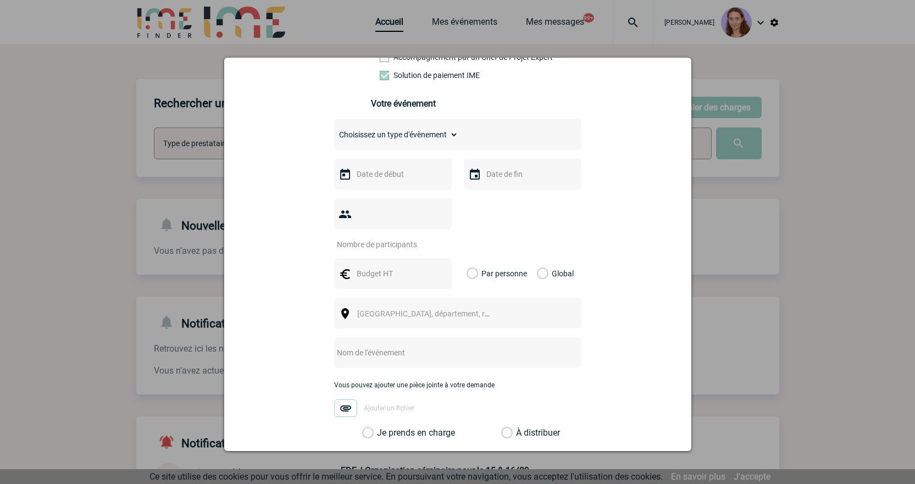
click at [372, 142] on select "Choisissez un type d'évènement Séminaire avec nuitée Séminaire sans nuitée Repa…" at bounding box center [396, 134] width 124 height 15
select select "3"
click at [334, 130] on select "Choisissez un type d'évènement Séminaire avec nuitée Séminaire sans nuitée Repa…" at bounding box center [396, 134] width 124 height 15
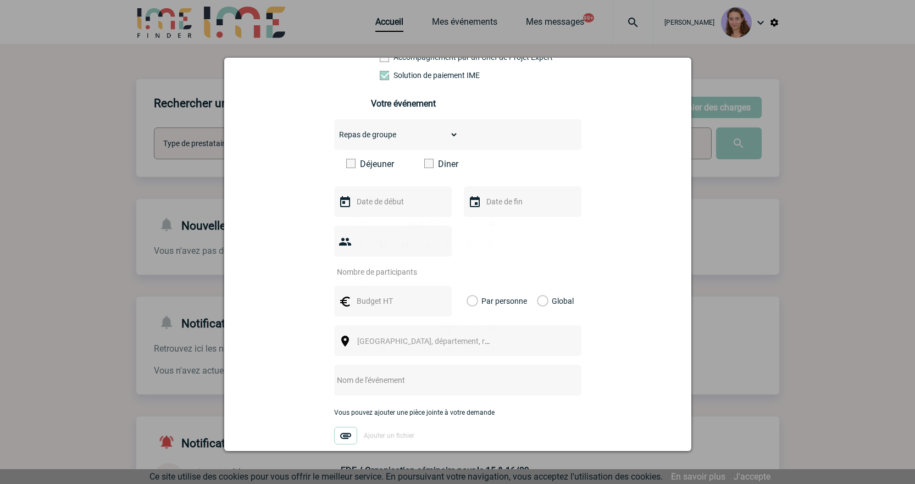
click at [381, 207] on input "text" at bounding box center [392, 201] width 76 height 14
type input "160"
drag, startPoint x: 376, startPoint y: 208, endPoint x: 349, endPoint y: 207, distance: 27.0
click at [354, 207] on input "160" at bounding box center [392, 201] width 76 height 14
click at [344, 295] on img at bounding box center [344, 301] width 13 height 13
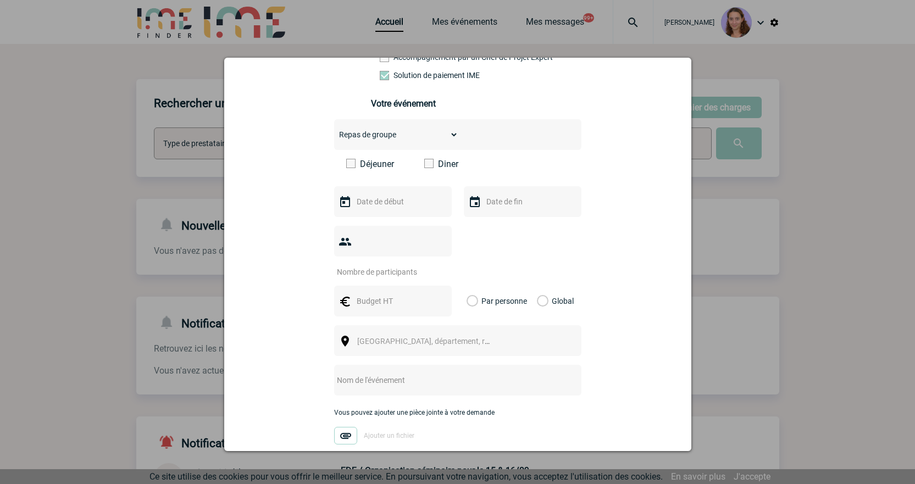
click at [360, 294] on input "text" at bounding box center [392, 301] width 76 height 14
paste input "160"
type input "160"
click at [539, 286] on label "Global" at bounding box center [540, 301] width 7 height 31
click at [0, 0] on input "Global" at bounding box center [0, 0] width 0 height 0
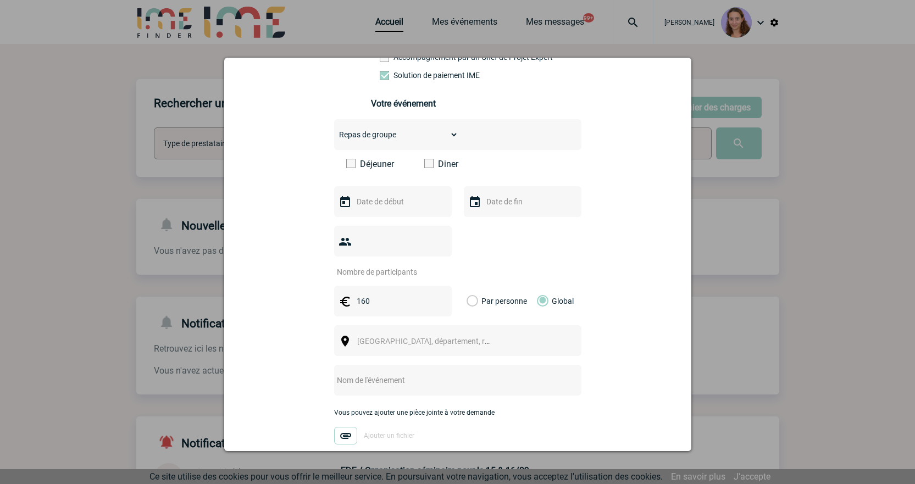
click at [393, 235] on div at bounding box center [393, 241] width 118 height 31
click at [377, 235] on div at bounding box center [393, 241] width 118 height 31
click at [380, 265] on input "number" at bounding box center [385, 272] width 103 height 14
type input "40"
click at [377, 194] on div at bounding box center [393, 201] width 118 height 31
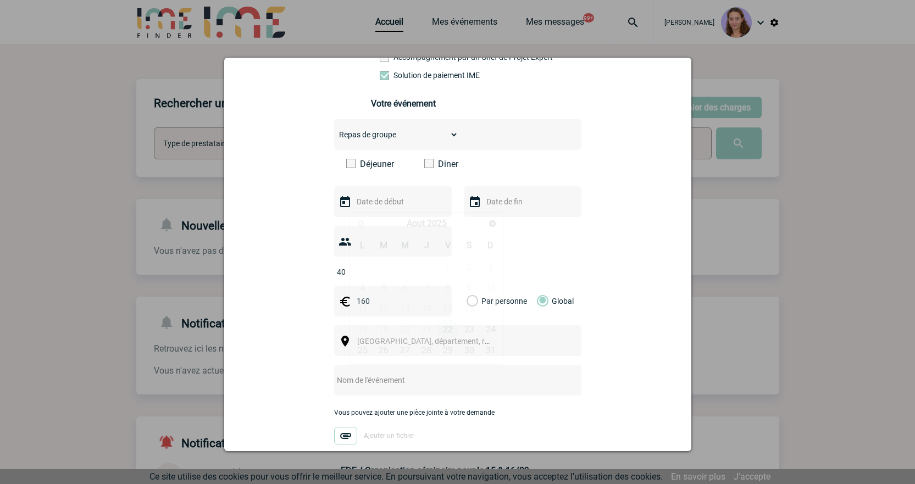
click at [391, 202] on input "text" at bounding box center [392, 201] width 76 height 14
click at [446, 356] on link "29" at bounding box center [448, 351] width 20 height 20
type input "[DATE]"
click at [386, 337] on span "[GEOGRAPHIC_DATA], département, région..." at bounding box center [433, 341] width 153 height 9
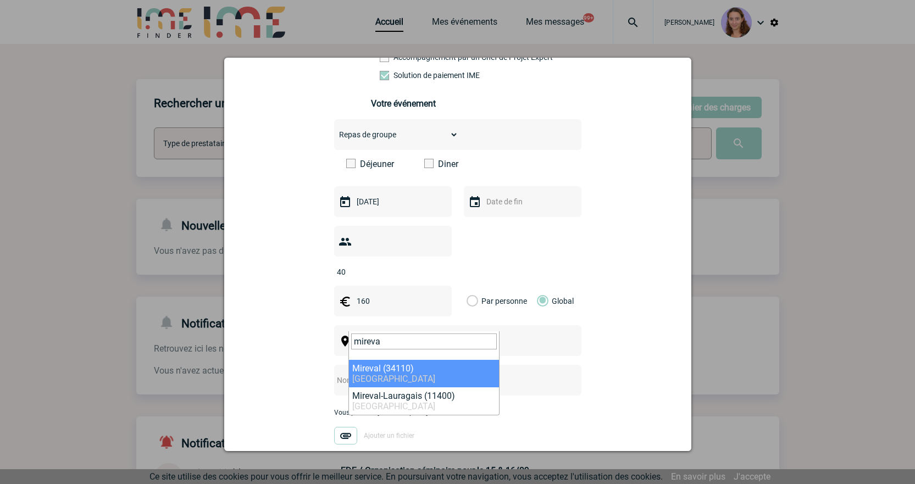
type input "mireva"
select select "29290"
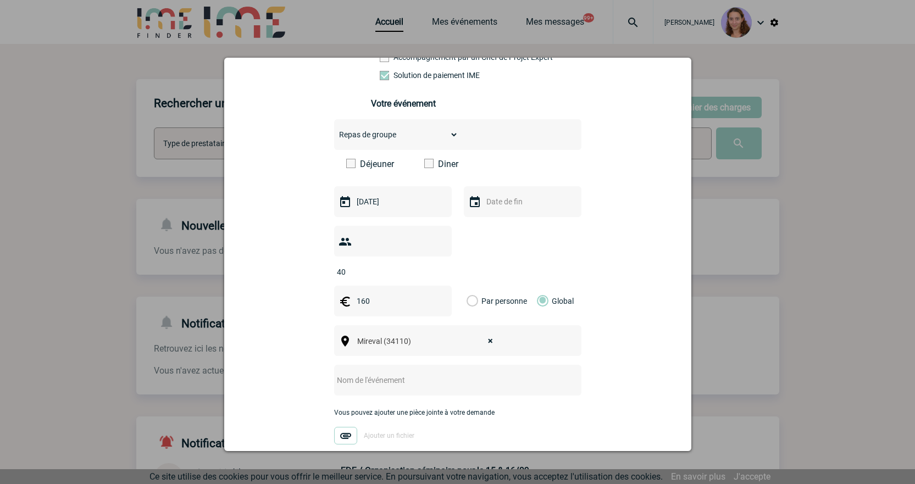
click at [396, 373] on input "text" at bounding box center [443, 380] width 218 height 14
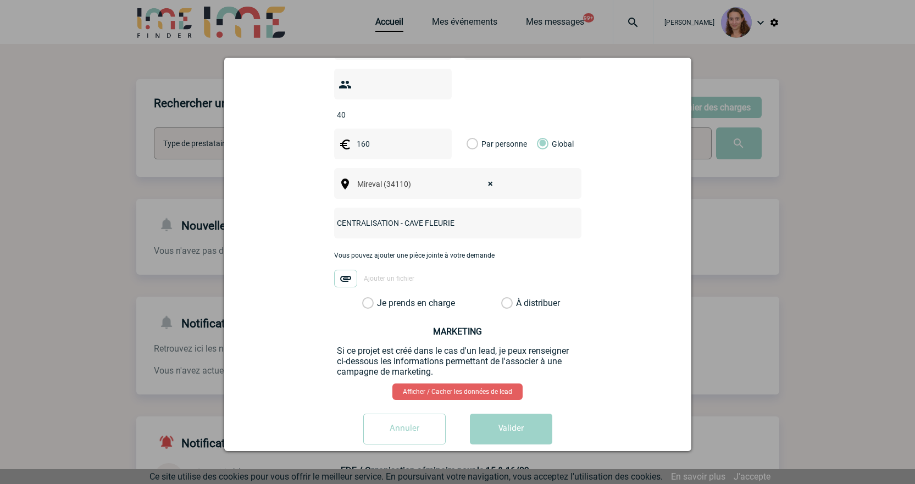
scroll to position [377, 0]
type input "CENTRALISATION - CAVE FLEURIE"
click at [501, 297] on label "À distribuer" at bounding box center [507, 302] width 12 height 11
click at [0, 0] on input "À distribuer" at bounding box center [0, 0] width 0 height 0
drag, startPoint x: 513, startPoint y: 406, endPoint x: 403, endPoint y: 393, distance: 110.7
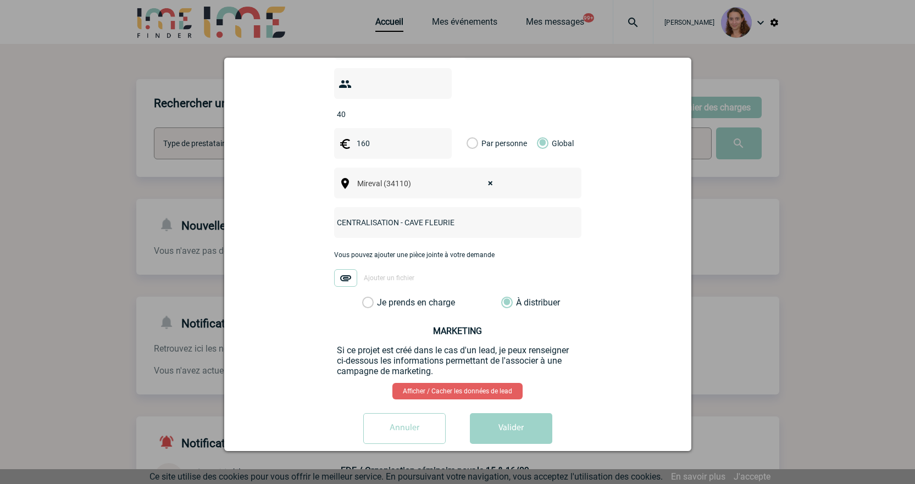
click at [513, 413] on button "Valider" at bounding box center [511, 428] width 82 height 31
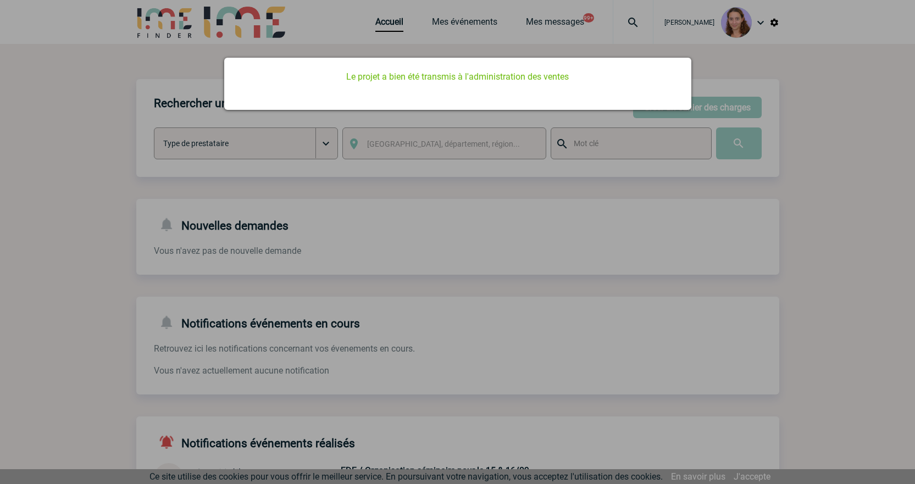
click at [407, 28] on div at bounding box center [457, 242] width 915 height 484
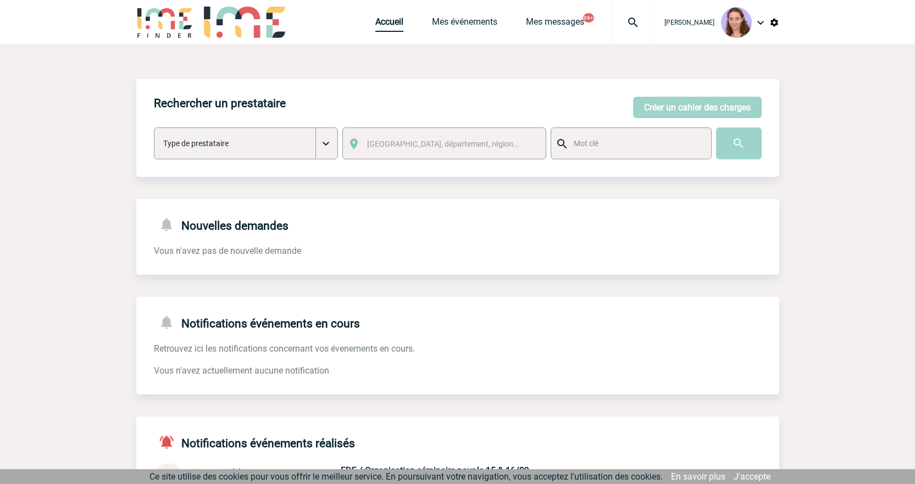
click at [386, 20] on link "Accueil" at bounding box center [389, 23] width 28 height 15
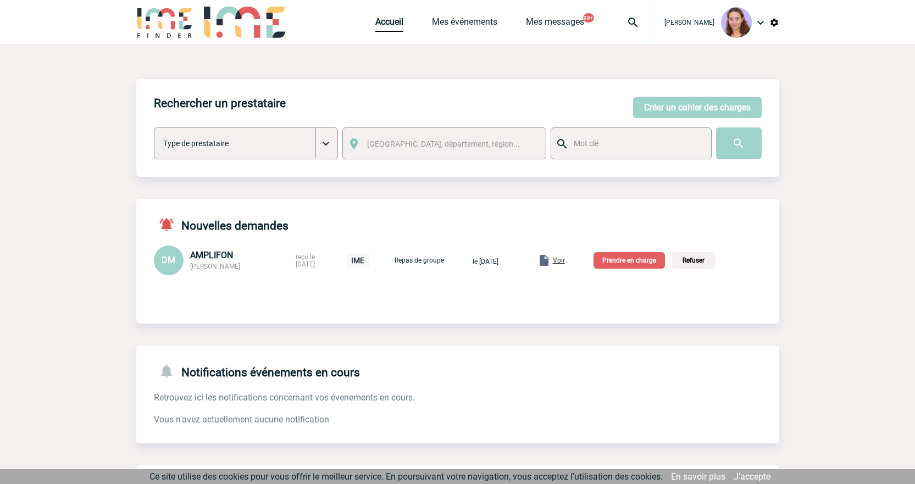
click at [567, 269] on div "DM AMPLIFON [PERSON_NAME] reçu le [DATE] IME Repas de groupe le [DATE] Voir Pre…" at bounding box center [457, 261] width 643 height 30
click at [565, 257] on span "Voir" at bounding box center [559, 261] width 12 height 8
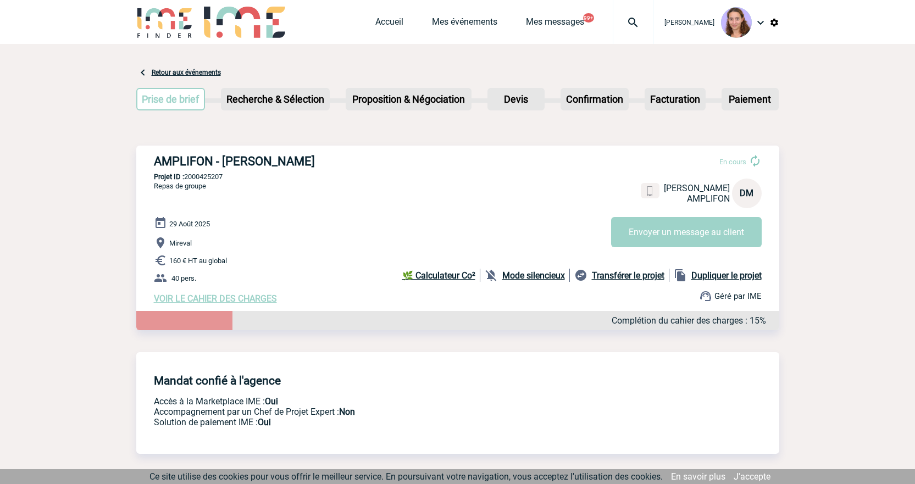
click at [203, 177] on p "Projet ID : 2000425207" at bounding box center [457, 176] width 643 height 8
copy p "2000425207"
click at [381, 16] on div "Accueil Mes événements Mes messages 99+ Projet, client Projet, client" at bounding box center [514, 22] width 278 height 44
click at [385, 21] on link "Accueil" at bounding box center [389, 23] width 28 height 15
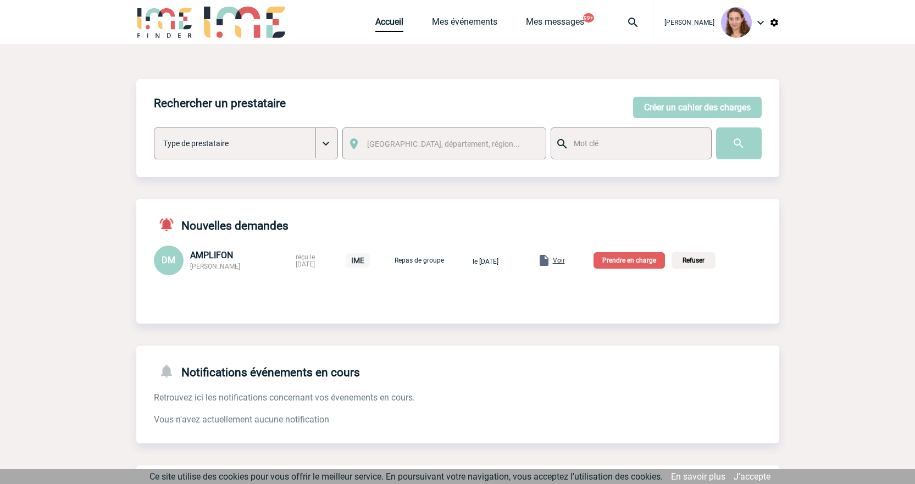
click at [645, 263] on p "Prendre en charge" at bounding box center [628, 260] width 71 height 16
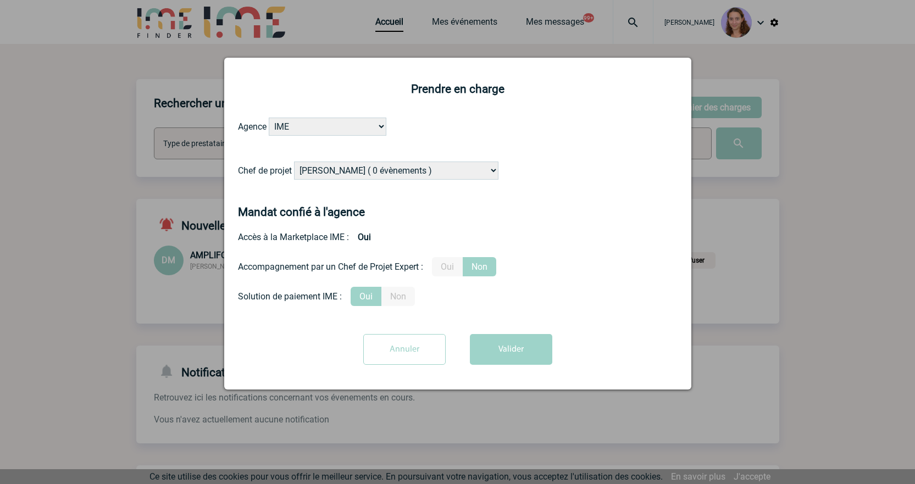
click at [325, 168] on select "Alizée VERLAGUET ( 0 évènements ) Anne GIRAUD ( 1196 évènements ) Anne-François…" at bounding box center [396, 171] width 204 height 18
select select "131233"
click at [294, 162] on select "Alizée VERLAGUET ( 0 évènements ) Anne GIRAUD ( 1196 évènements ) Anne-François…" at bounding box center [396, 171] width 204 height 18
click at [480, 347] on button "Valider" at bounding box center [511, 349] width 82 height 31
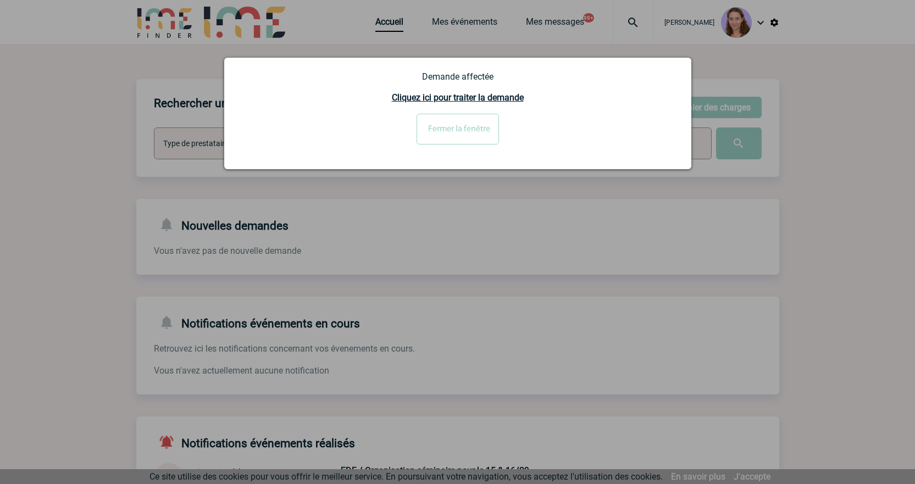
click at [474, 115] on input "Fermer la fenêtre" at bounding box center [457, 129] width 82 height 31
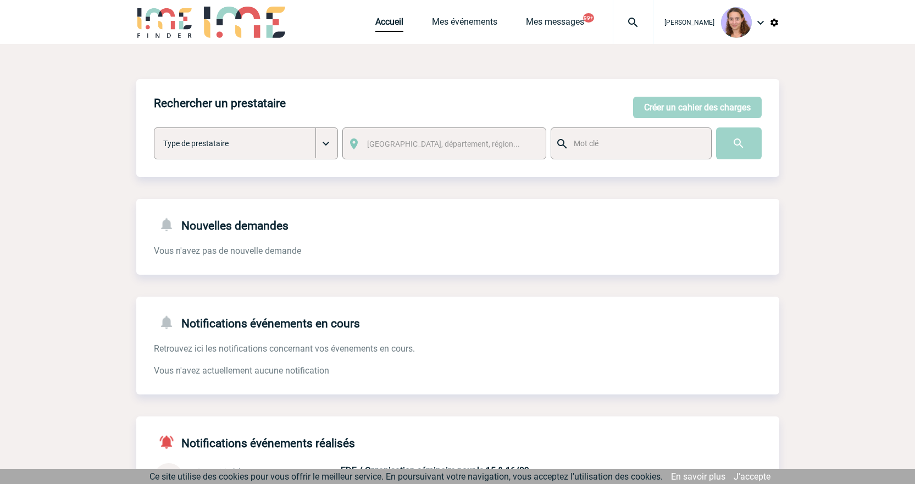
click at [403, 24] on span "Accueil" at bounding box center [403, 21] width 57 height 10
click at [387, 19] on link "Accueil" at bounding box center [389, 23] width 28 height 15
click at [393, 17] on link "Accueil" at bounding box center [389, 23] width 28 height 15
click at [386, 18] on link "Accueil" at bounding box center [389, 23] width 28 height 15
